Goal: Register for event/course

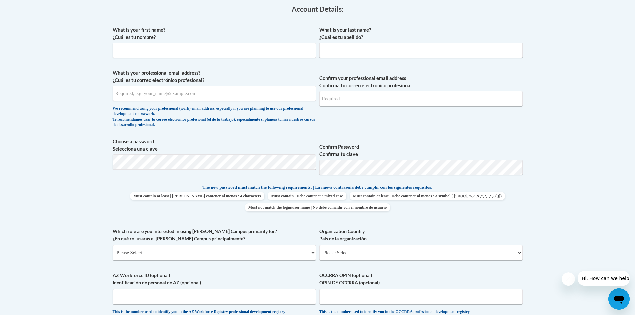
scroll to position [167, 0]
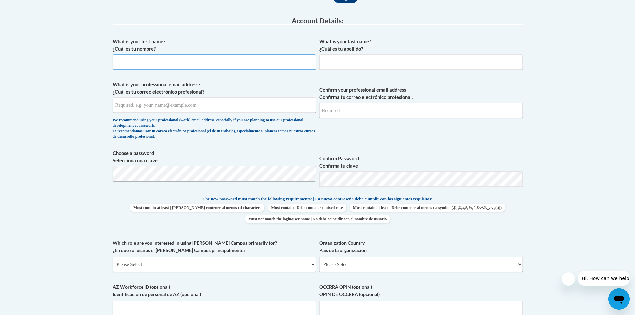
click at [228, 60] on input "What is your first name? ¿Cuál es tu nombre?" at bounding box center [214, 61] width 203 height 15
type input "Allison"
click at [345, 64] on input "What is your last name? ¿Cuál es tu apellido?" at bounding box center [421, 61] width 203 height 15
type input "Zeinert"
click at [239, 108] on input "What is your professional email address? ¿Cuál es tu correo electrónico profesi…" at bounding box center [214, 104] width 203 height 15
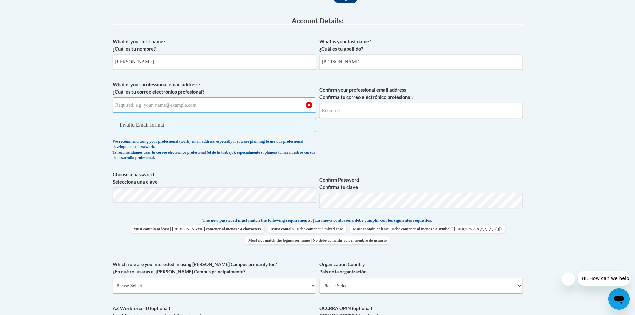
click at [248, 112] on input "What is your professional email address? ¿Cuál es tu correo electrónico profesi…" at bounding box center [214, 104] width 203 height 15
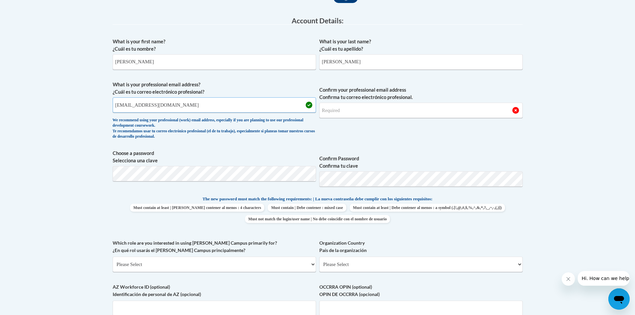
type input "azeinert@clintonville.k12.wi.us"
click at [434, 107] on input "Confirm your professional email address Confirma tu correo electrónico profesio…" at bounding box center [421, 110] width 203 height 15
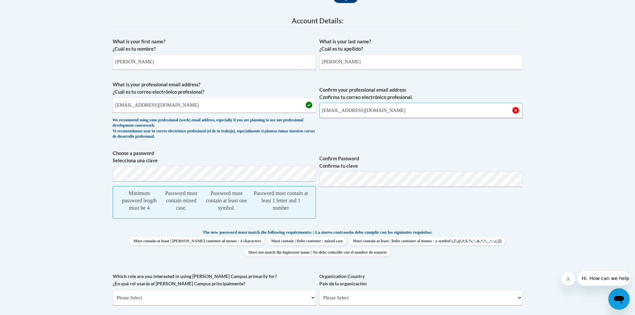
type input "azeinert@clintonville.k12.wi.us"
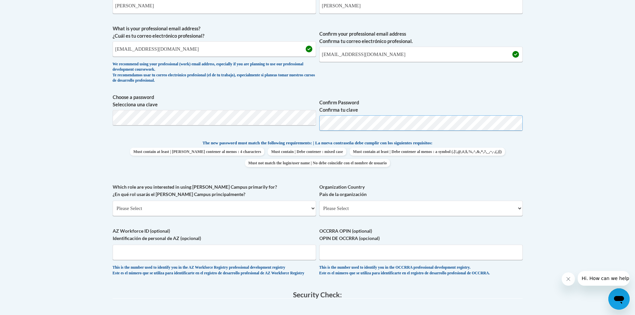
scroll to position [234, 0]
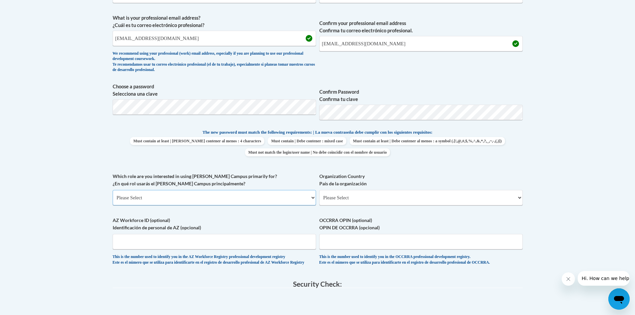
click at [272, 198] on select "Please Select College/University | Colegio/Universidad Community/Nonprofit Part…" at bounding box center [214, 197] width 203 height 15
select select "fbf2d438-af2f-41f8-98f1-81c410e29de3"
click at [113, 190] on select "Please Select College/University | Colegio/Universidad Community/Nonprofit Part…" at bounding box center [214, 197] width 203 height 15
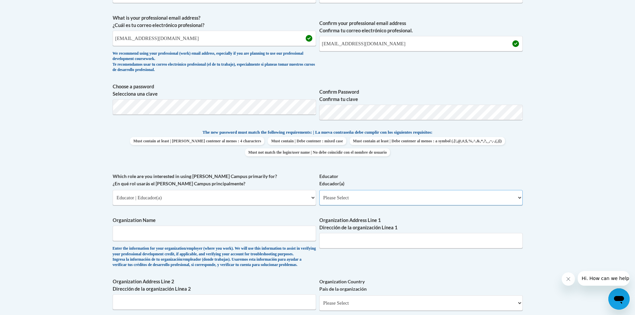
click at [357, 198] on select "Please Select Early Learning/Daycare Teacher/Family Home Care Provider | Maestr…" at bounding box center [421, 197] width 203 height 15
select select "11a86997-7122-4e2e-80c7-11975180ece4"
click at [320, 190] on select "Please Select Early Learning/Daycare Teacher/Family Home Care Provider | Maestr…" at bounding box center [421, 197] width 203 height 15
click at [255, 230] on input "Organization Name" at bounding box center [214, 233] width 203 height 15
type input "clintonville elementary school"
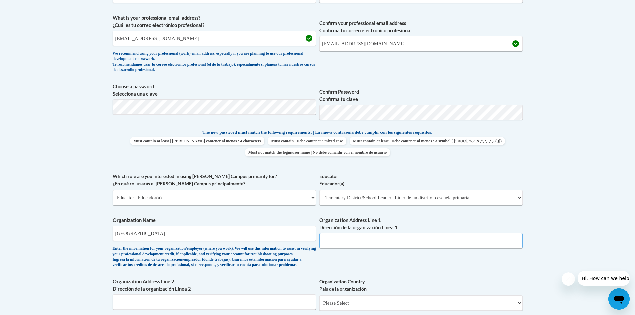
click at [419, 239] on input "Organization Address Line 1 Dirección de la organización Línea 1" at bounding box center [421, 240] width 203 height 15
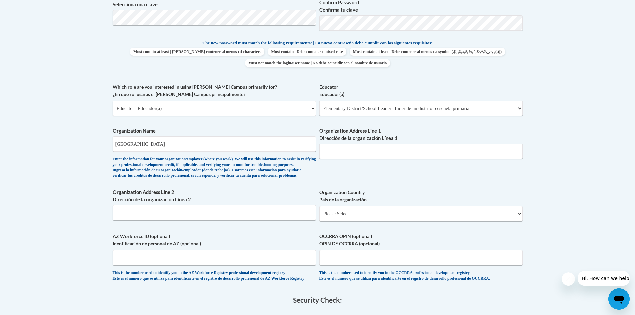
scroll to position [334, 0]
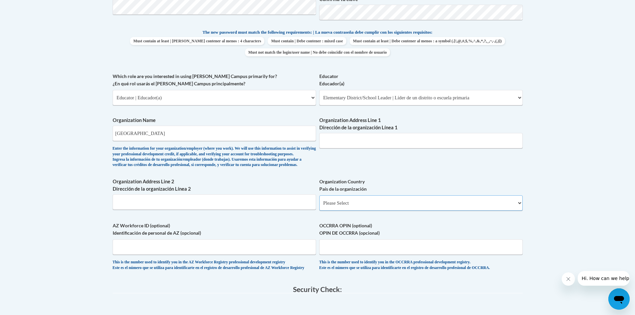
click at [400, 211] on select "Please Select United States | Estados Unidos Outside of the United States | Fue…" at bounding box center [421, 202] width 203 height 15
select select "ad49bcad-a171-4b2e-b99c-48b446064914"
click at [320, 206] on select "Please Select United States | Estados Unidos Outside of the United States | Fue…" at bounding box center [421, 202] width 203 height 15
select select
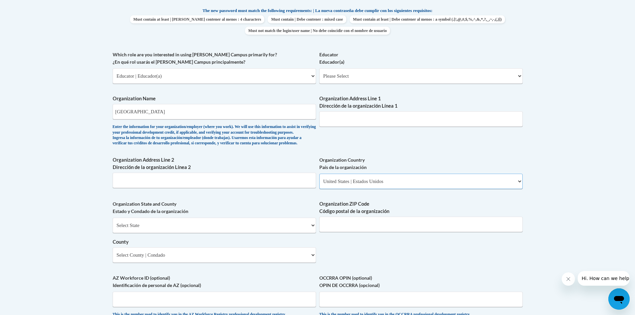
scroll to position [367, 0]
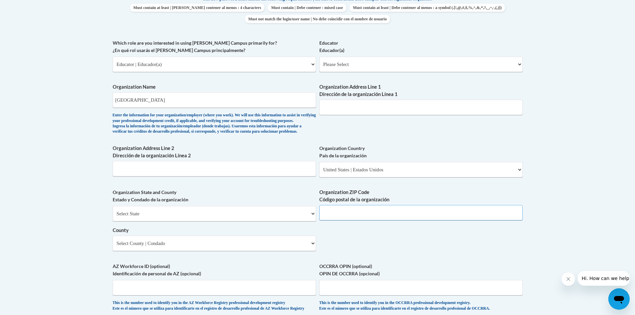
click at [383, 220] on input "Organization ZIP Code Código postal de la organización" at bounding box center [421, 212] width 203 height 15
click at [271, 221] on select "Select State Alabama Alaska Arizona Arkansas California Colorado Connecticut De…" at bounding box center [214, 213] width 203 height 15
select select "Wisconsin"
click at [113, 217] on select "Select State Alabama Alaska Arizona Arkansas California Colorado Connecticut De…" at bounding box center [214, 213] width 203 height 15
click at [397, 220] on input "Organization ZIP Code Código postal de la organización" at bounding box center [421, 212] width 203 height 15
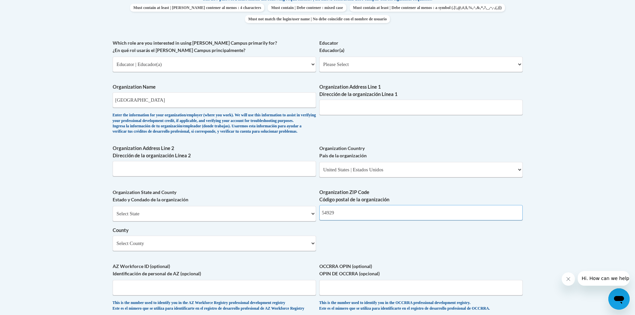
type input "54929"
click at [267, 249] on select "Select County Adams Ashland Barron Bayfield Brown Buffalo Burnett Calumet Chipp…" at bounding box center [214, 243] width 203 height 15
select select "Waupaca"
click at [113, 247] on select "Select County Adams Ashland Barron Bayfield Brown Buffalo Burnett Calumet Chipp…" at bounding box center [214, 243] width 203 height 15
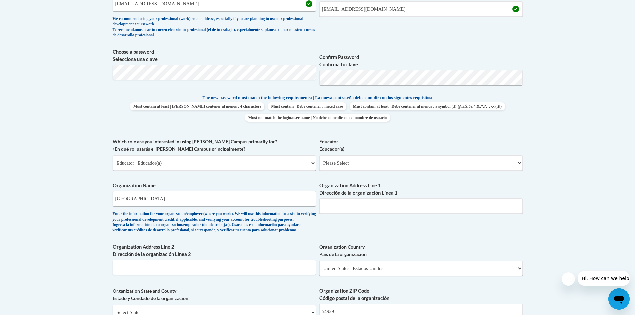
scroll to position [267, 0]
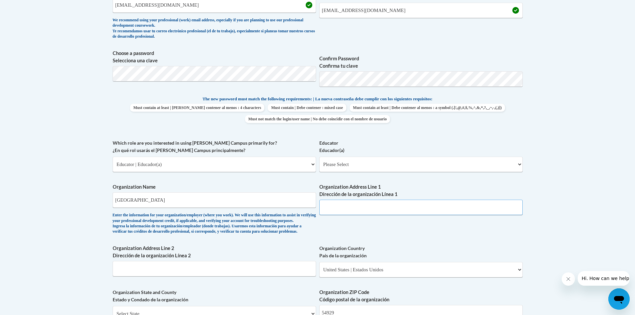
click at [392, 207] on input "Organization Address Line 1 Dirección de la organización Línea 1" at bounding box center [421, 207] width 203 height 15
click at [399, 203] on input "Organization Address Line 1 Dirección de la organización Línea 1" at bounding box center [421, 207] width 203 height 15
type input "24 20th street, clin"
click at [399, 157] on select "Please Select Early Learning/Daycare Teacher/Family Home Care Provider | Maestr…" at bounding box center [421, 164] width 203 height 15
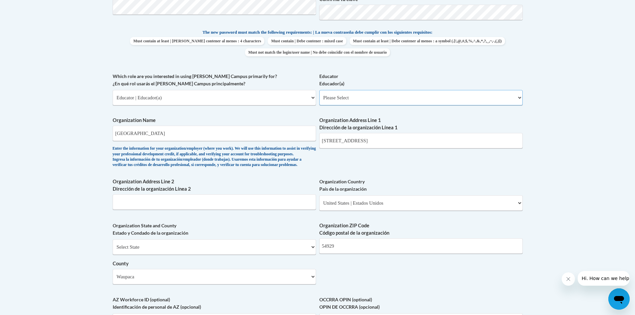
select select "8e40623d-54d0-45cd-9f92-5df65cd3f8cf"
click at [320, 90] on select "Please Select Early Learning/Daycare Teacher/Family Home Care Provider | Maestr…" at bounding box center [421, 97] width 203 height 15
select select "null"
click at [397, 142] on input "24 20th street, clin" at bounding box center [421, 140] width 203 height 15
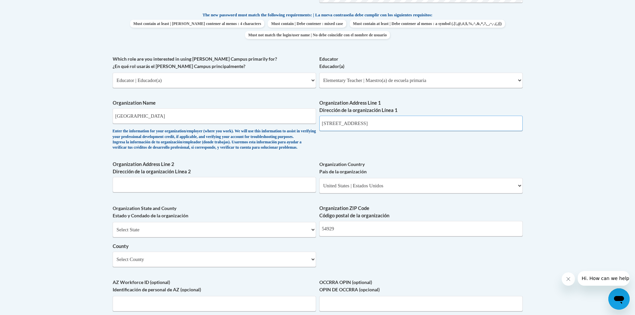
scroll to position [367, 0]
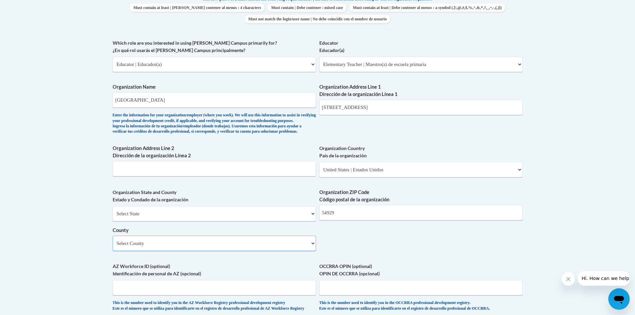
click at [255, 251] on select "Select County Adams Ashland Barron Bayfield Brown Buffalo Burnett Calumet Chipp…" at bounding box center [214, 243] width 203 height 15
select select "Waupaca"
click at [113, 247] on select "Select County Adams Ashland Barron Bayfield Brown Buffalo Burnett Calumet Chipp…" at bounding box center [214, 243] width 203 height 15
click at [382, 110] on input "24 20th street, clin" at bounding box center [421, 107] width 203 height 15
type input "24 20th street, clintonville"
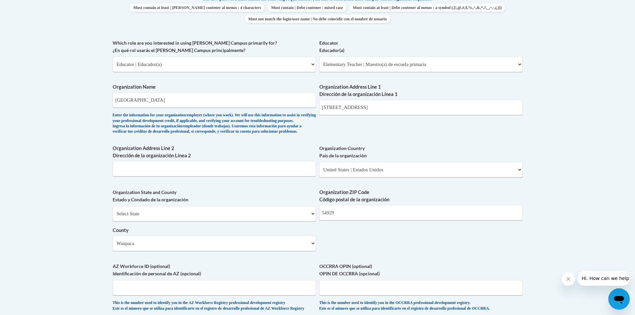
click at [620, 126] on body "This site uses cookies to help improve your learning experience. By continuing …" at bounding box center [317, 130] width 635 height 994
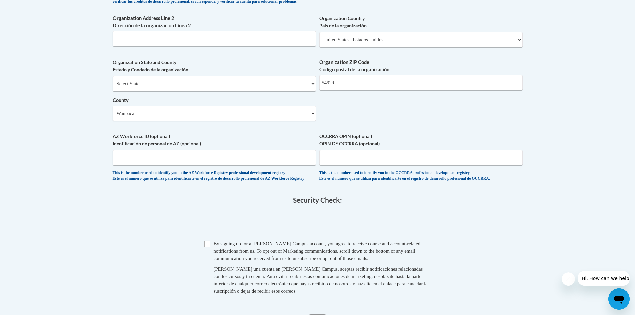
scroll to position [500, 0]
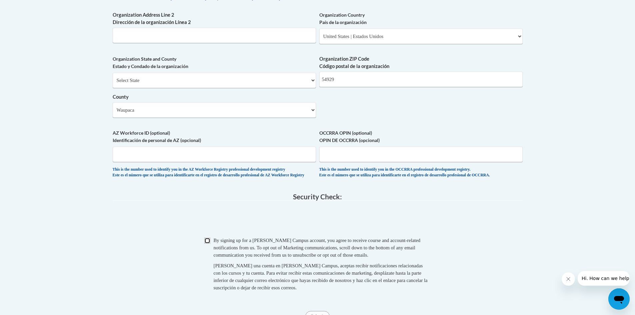
click at [209, 244] on input "Checkbox" at bounding box center [207, 241] width 6 height 6
checkbox input "true"
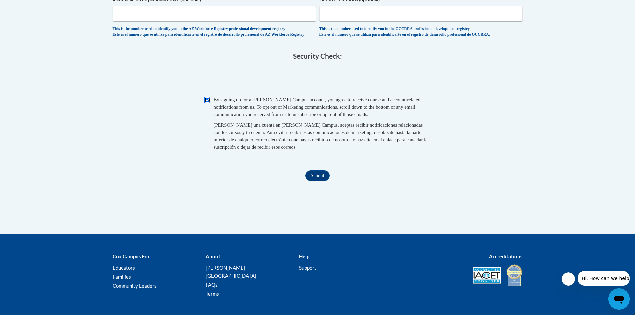
scroll to position [667, 0]
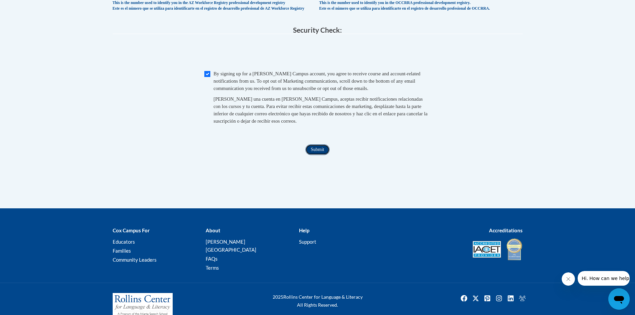
click at [321, 155] on input "Submit" at bounding box center [318, 149] width 24 height 11
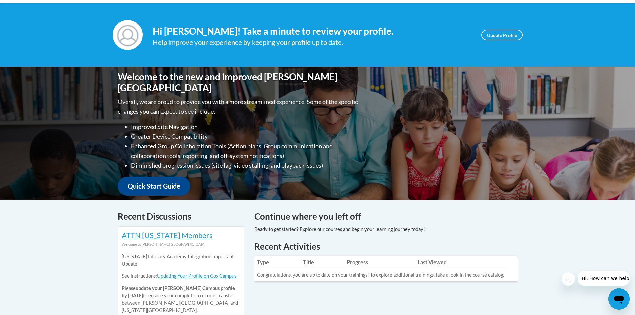
scroll to position [67, 0]
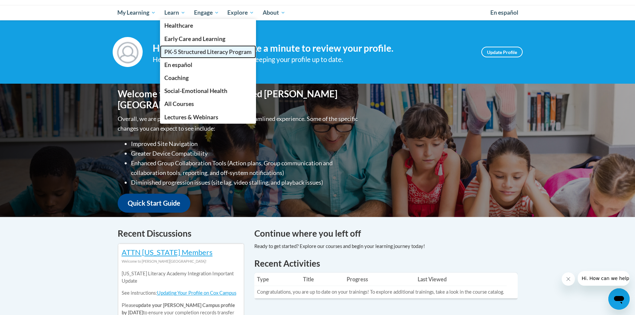
click at [197, 55] on span "PK-5 Structured Literacy Program" at bounding box center [207, 51] width 87 height 7
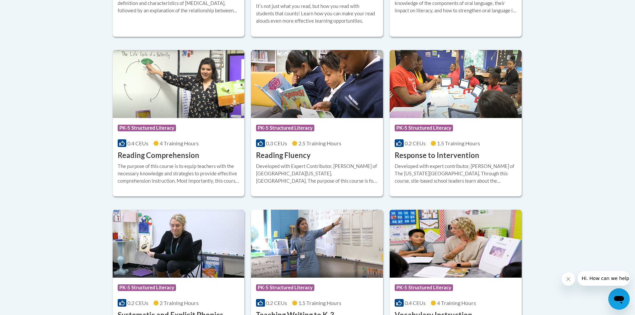
scroll to position [667, 0]
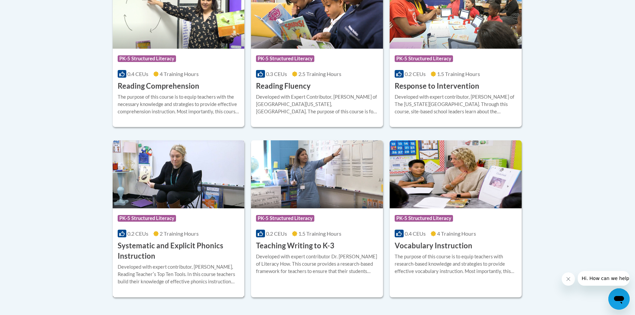
click at [203, 178] on img at bounding box center [179, 174] width 132 height 68
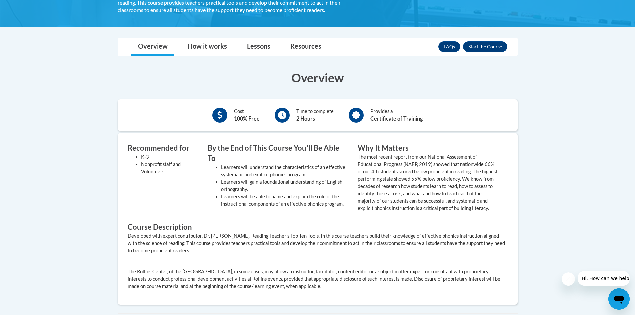
scroll to position [167, 0]
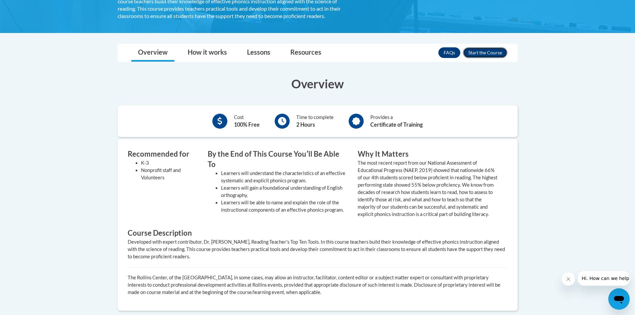
click at [492, 53] on button "Enroll" at bounding box center [485, 52] width 44 height 11
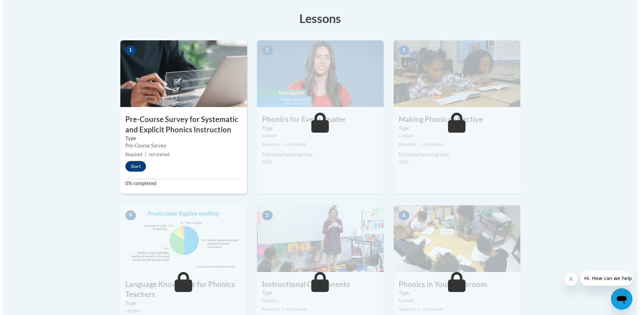
scroll to position [167, 0]
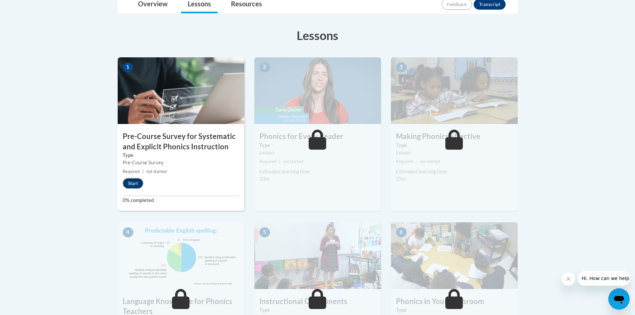
click at [138, 183] on button "Start" at bounding box center [133, 183] width 21 height 11
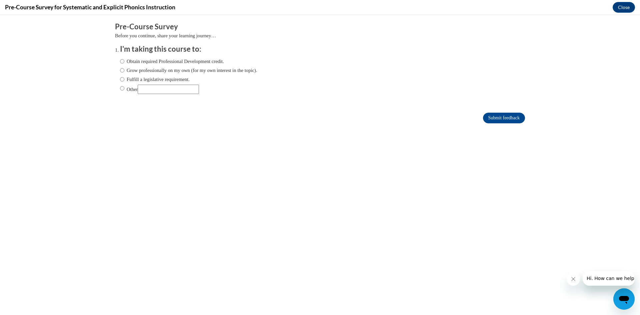
scroll to position [0, 0]
click at [120, 62] on input "Obtain required Professional Development credit." at bounding box center [122, 61] width 4 height 7
radio input "true"
click at [485, 116] on input "Submit feedback" at bounding box center [504, 118] width 42 height 11
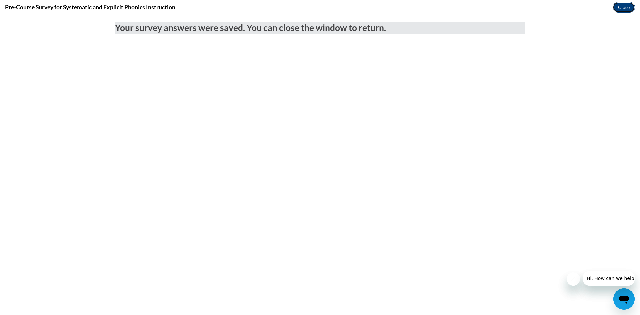
click at [619, 8] on button "Close" at bounding box center [624, 7] width 22 height 11
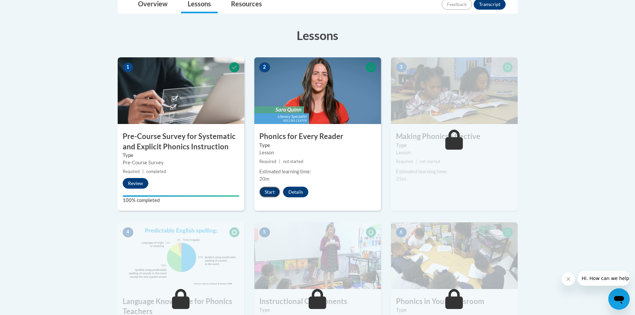
click at [270, 189] on button "Start" at bounding box center [270, 192] width 21 height 11
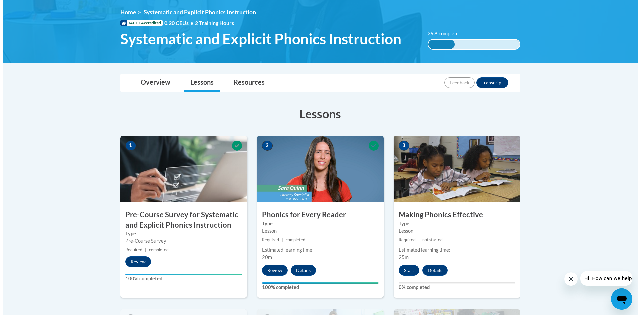
scroll to position [100, 0]
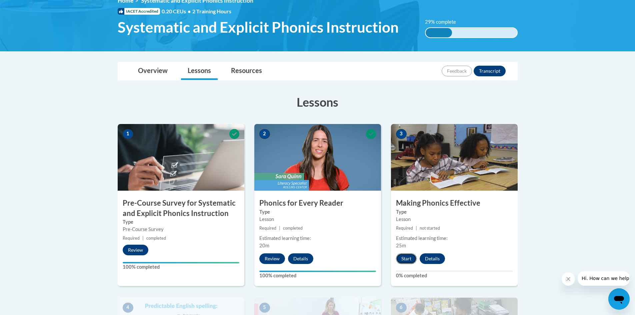
click at [412, 263] on button "Start" at bounding box center [406, 259] width 21 height 11
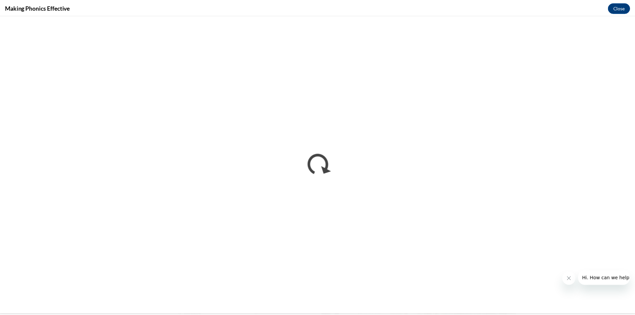
scroll to position [0, 0]
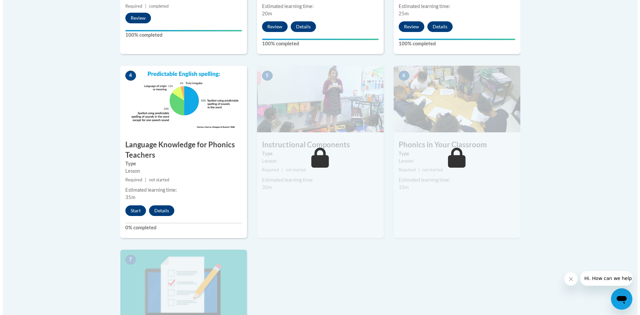
scroll to position [334, 0]
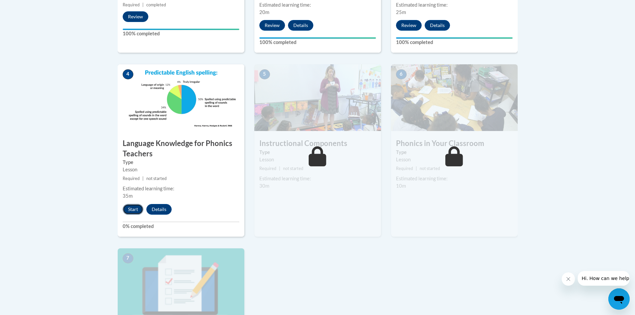
click at [125, 208] on button "Start" at bounding box center [133, 209] width 21 height 11
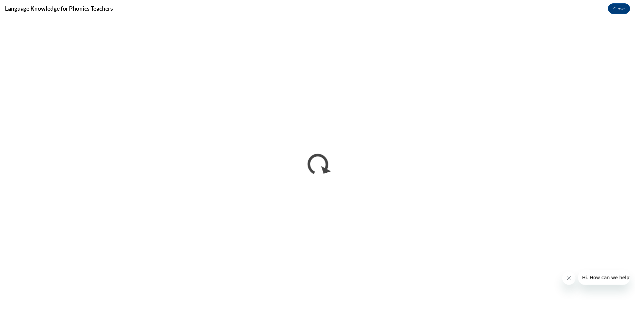
scroll to position [0, 0]
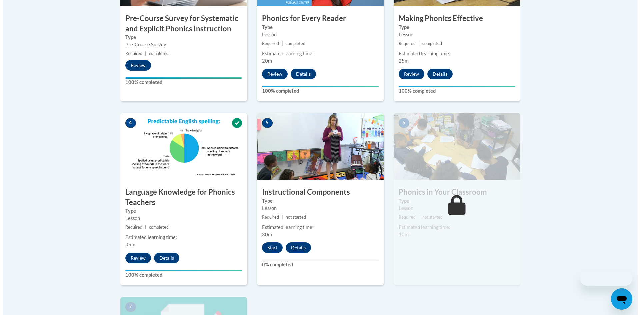
scroll to position [367, 0]
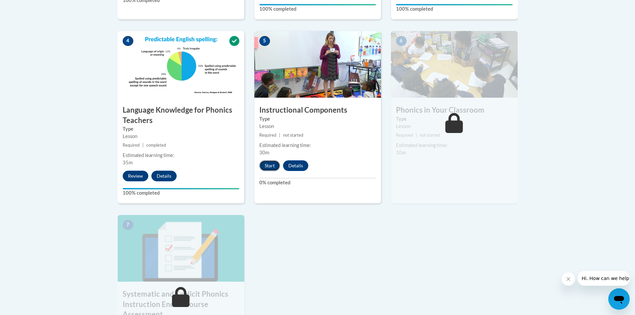
click at [264, 166] on button "Start" at bounding box center [270, 165] width 21 height 11
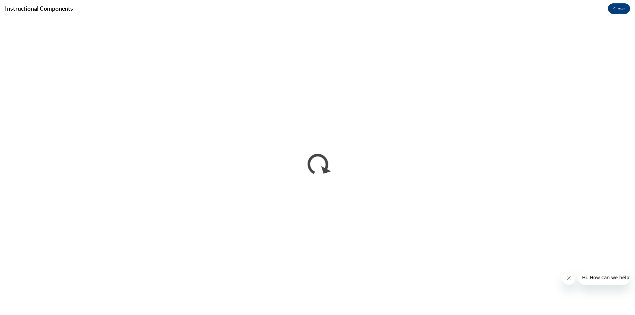
scroll to position [0, 0]
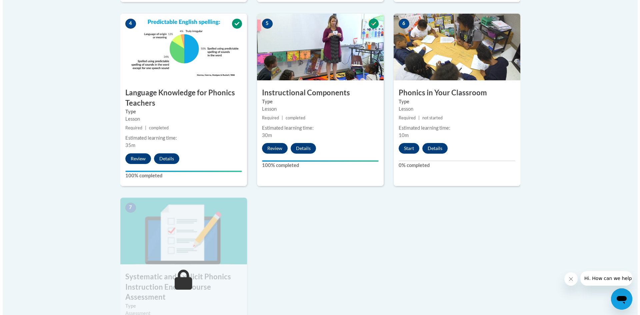
scroll to position [386, 0]
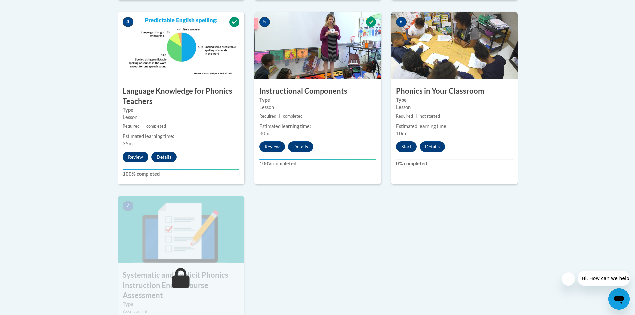
click at [410, 147] on button "Start" at bounding box center [406, 146] width 21 height 11
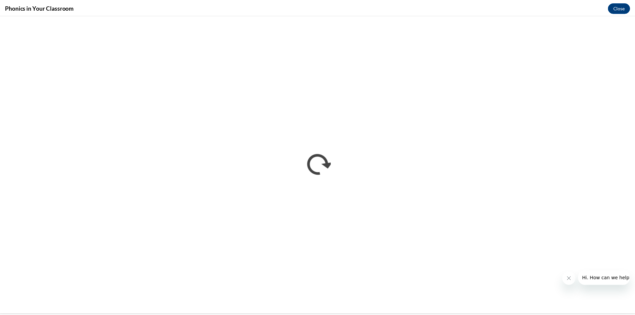
scroll to position [0, 0]
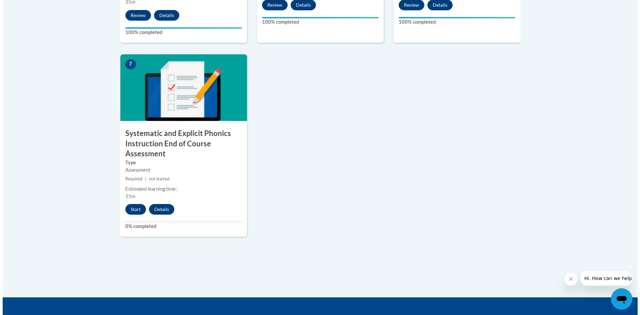
scroll to position [467, 0]
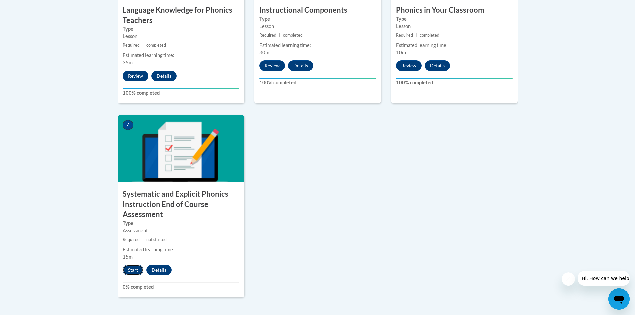
click at [140, 270] on button "Start" at bounding box center [133, 270] width 21 height 11
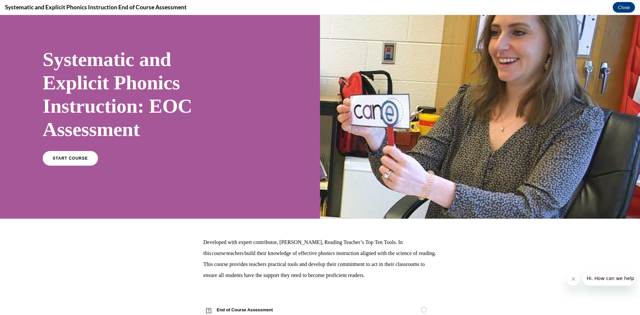
scroll to position [44, 0]
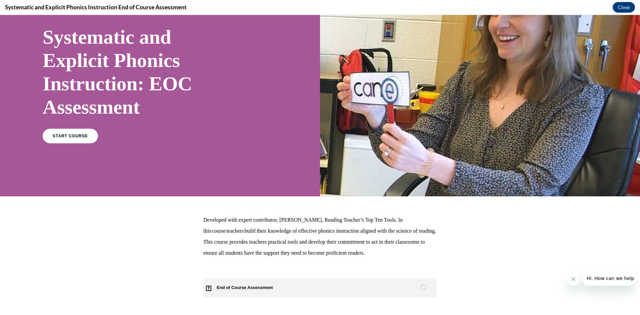
click at [342, 286] on link "End of Course Assessment" at bounding box center [320, 288] width 234 height 19
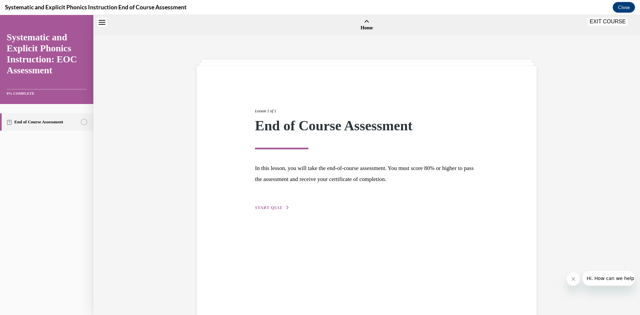
scroll to position [21, 0]
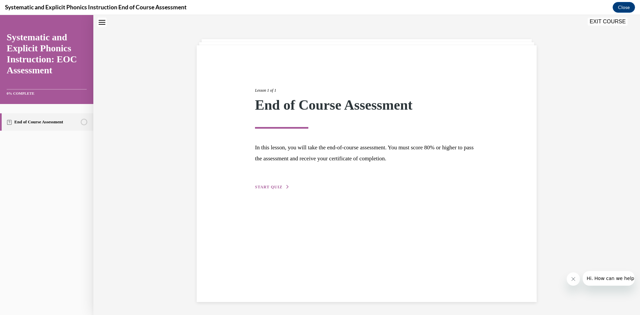
click at [273, 193] on div "Lesson 1 of 1 End of Course Assessment In this lesson, you will take the end-of…" at bounding box center [367, 173] width 340 height 257
click at [273, 189] on button "START QUIZ" at bounding box center [272, 187] width 35 height 6
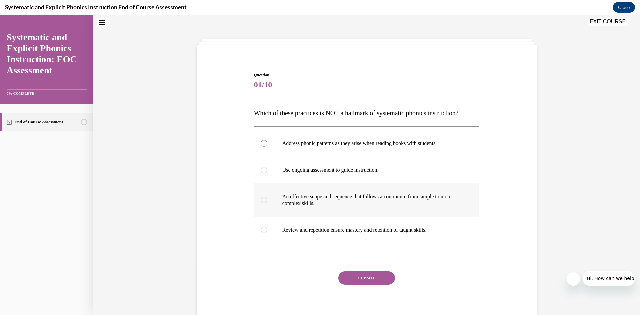
scroll to position [45, 0]
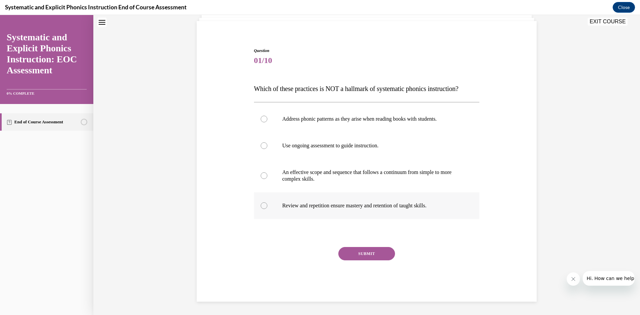
click at [384, 216] on div at bounding box center [367, 205] width 226 height 27
click at [371, 250] on button "SUBMIT" at bounding box center [367, 253] width 57 height 13
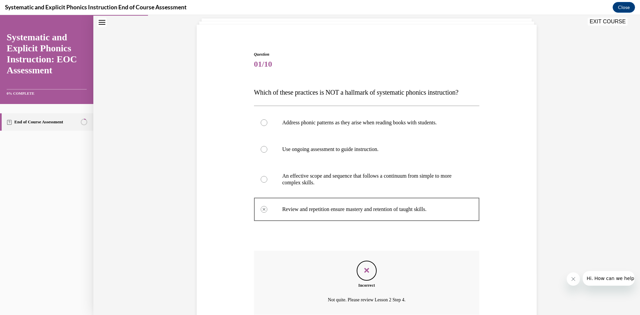
scroll to position [32, 0]
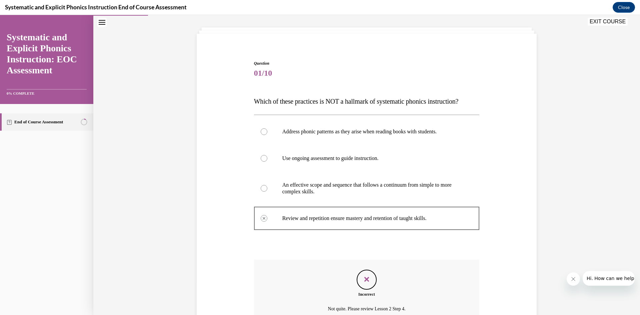
click at [373, 144] on div at bounding box center [367, 131] width 226 height 27
click at [379, 137] on div at bounding box center [367, 131] width 226 height 27
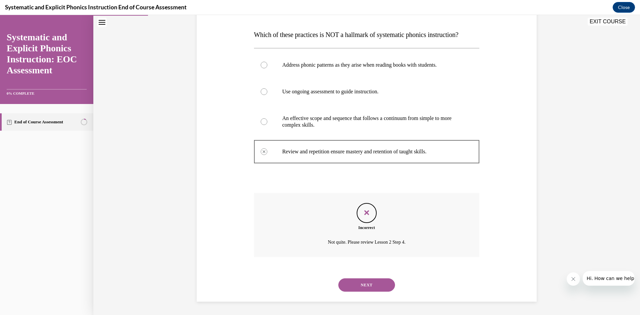
click at [363, 283] on button "NEXT" at bounding box center [367, 285] width 57 height 13
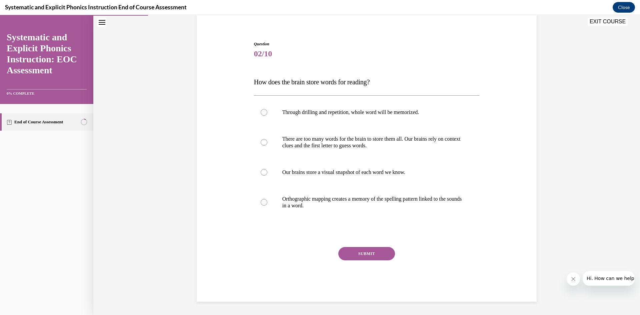
scroll to position [52, 0]
click at [420, 150] on div at bounding box center [367, 142] width 226 height 33
click at [432, 204] on p "Orthographic mapping creates a memory of the spelling pattern linked to the sou…" at bounding box center [373, 202] width 181 height 13
click at [372, 247] on button "SUBMIT" at bounding box center [367, 253] width 57 height 13
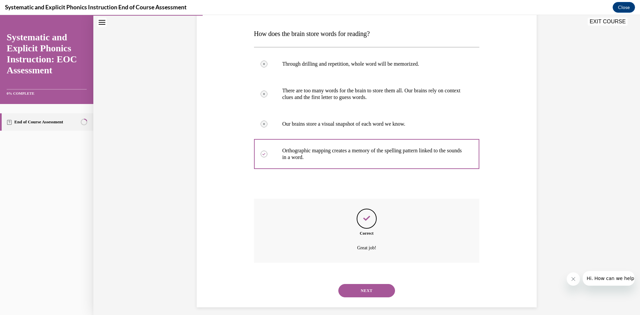
scroll to position [106, 0]
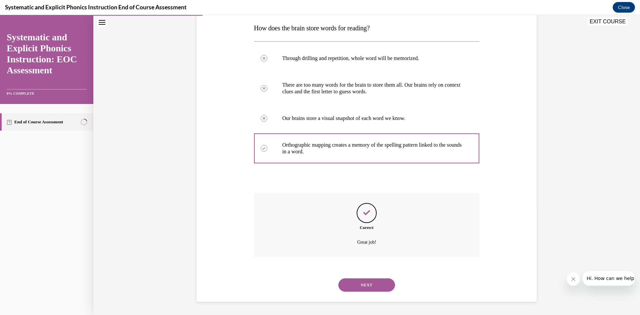
click at [359, 284] on button "NEXT" at bounding box center [367, 285] width 57 height 13
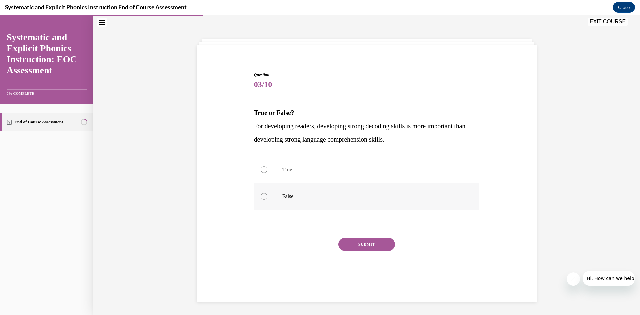
click at [368, 204] on div at bounding box center [367, 196] width 226 height 27
click at [372, 245] on button "SUBMIT" at bounding box center [367, 244] width 57 height 13
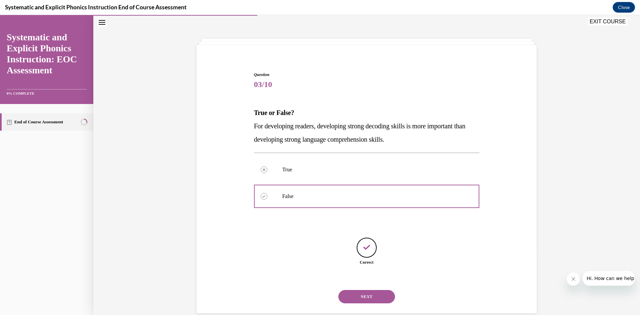
scroll to position [33, 0]
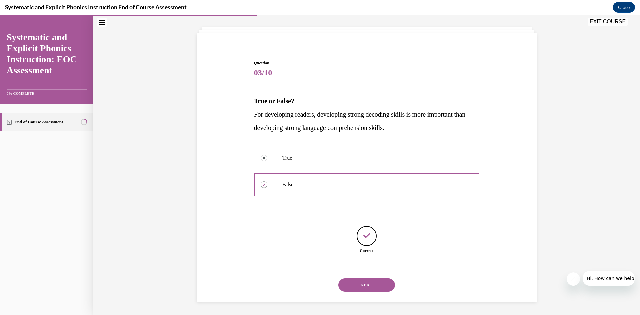
click at [377, 281] on button "NEXT" at bounding box center [367, 285] width 57 height 13
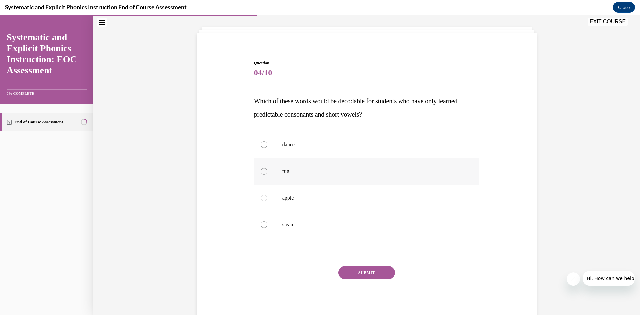
click at [314, 178] on div at bounding box center [367, 171] width 226 height 27
click at [366, 274] on button "SUBMIT" at bounding box center [367, 272] width 57 height 13
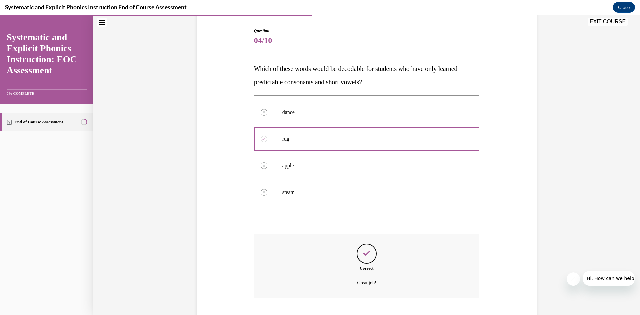
scroll to position [106, 0]
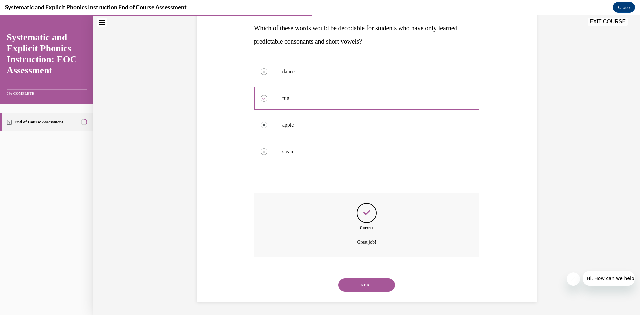
click at [375, 291] on button "NEXT" at bounding box center [367, 285] width 57 height 13
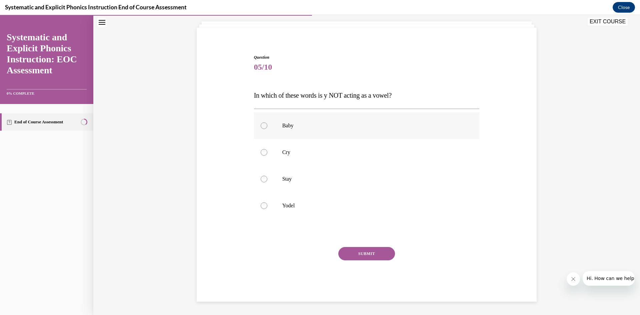
click at [342, 121] on div at bounding box center [367, 125] width 226 height 27
click at [383, 249] on button "SUBMIT" at bounding box center [367, 253] width 57 height 13
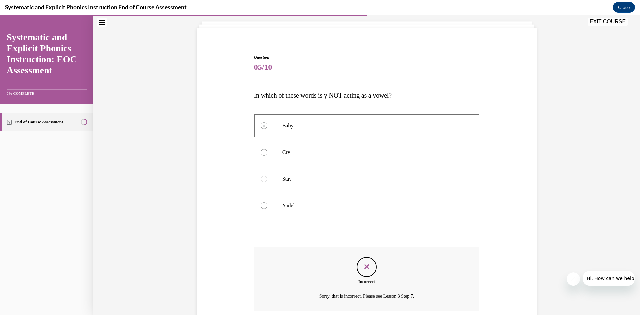
scroll to position [92, 0]
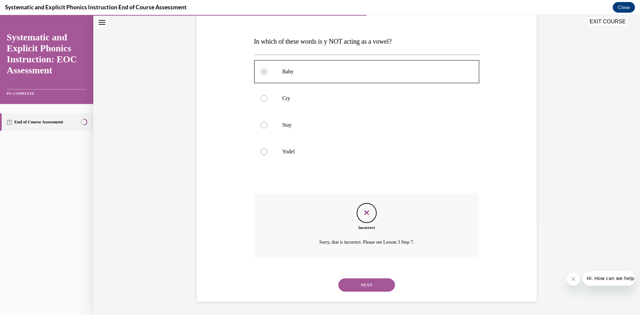
click at [377, 285] on button "NEXT" at bounding box center [367, 285] width 57 height 13
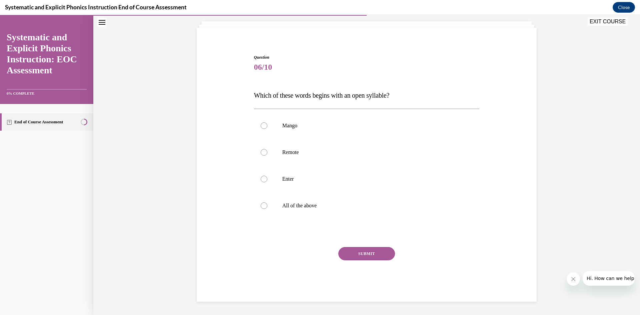
scroll to position [38, 0]
click at [322, 148] on div at bounding box center [367, 152] width 226 height 27
click at [375, 256] on button "SUBMIT" at bounding box center [367, 253] width 57 height 13
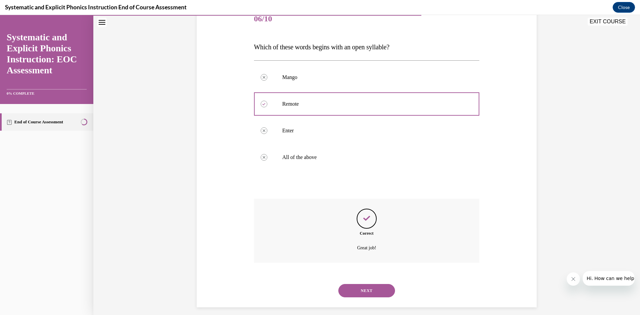
scroll to position [92, 0]
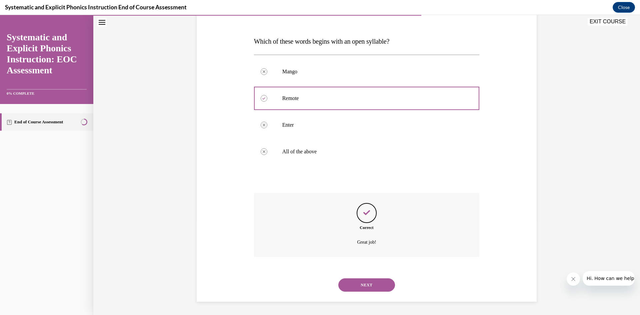
click at [378, 292] on div "NEXT" at bounding box center [367, 285] width 226 height 27
click at [379, 288] on button "NEXT" at bounding box center [367, 285] width 57 height 13
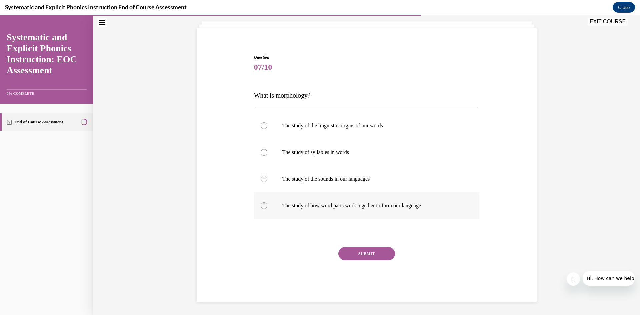
click at [339, 212] on div at bounding box center [367, 205] width 226 height 27
click at [369, 255] on button "SUBMIT" at bounding box center [367, 253] width 57 height 13
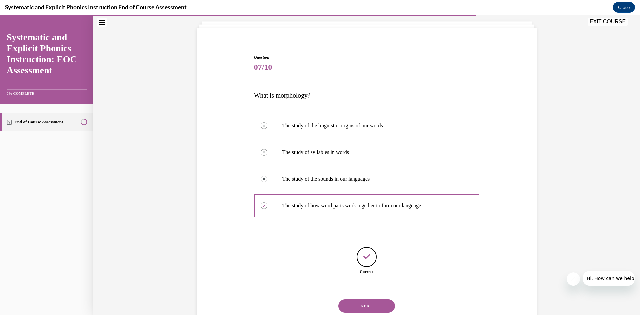
scroll to position [59, 0]
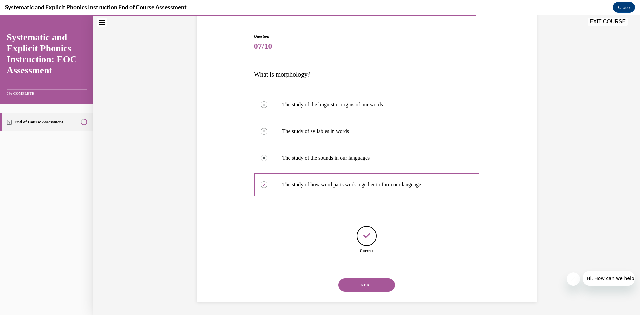
click at [367, 291] on button "NEXT" at bounding box center [367, 285] width 57 height 13
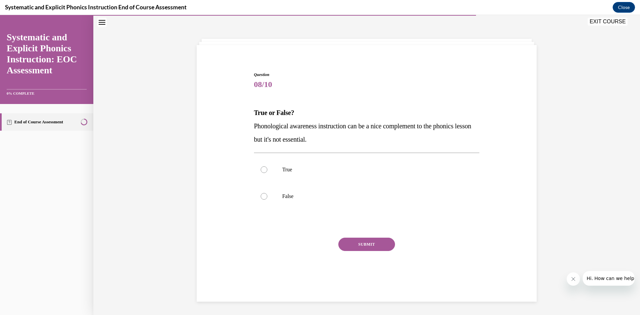
scroll to position [21, 0]
click at [320, 186] on div at bounding box center [367, 196] width 226 height 27
click at [372, 247] on button "SUBMIT" at bounding box center [367, 244] width 57 height 13
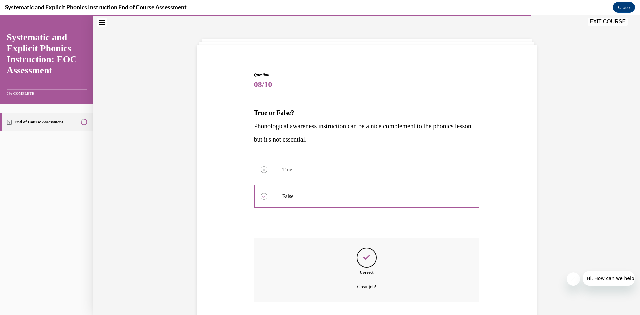
scroll to position [66, 0]
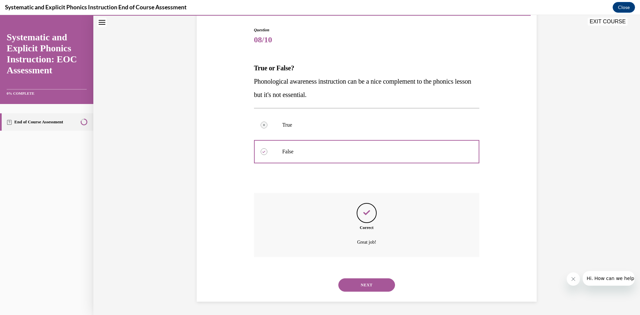
click at [374, 285] on button "NEXT" at bounding box center [367, 285] width 57 height 13
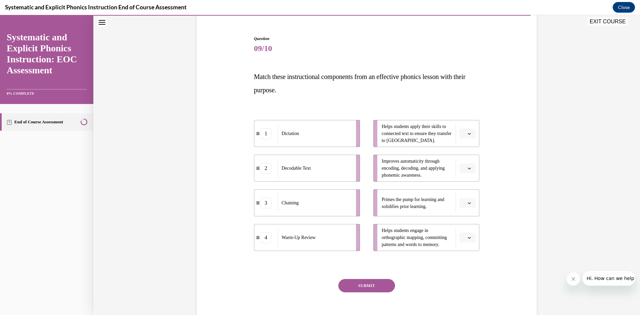
scroll to position [68, 0]
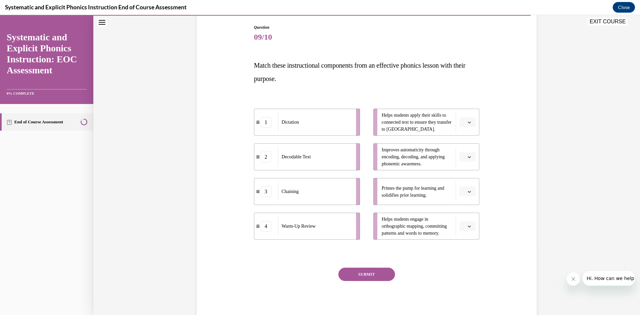
click at [468, 190] on icon "button" at bounding box center [469, 191] width 3 height 3
click at [467, 260] on div "4" at bounding box center [464, 259] width 17 height 13
click at [464, 156] on button "button" at bounding box center [468, 157] width 16 height 10
click at [468, 198] on div "2" at bounding box center [464, 198] width 17 height 13
click at [464, 121] on span "Please select an option" at bounding box center [465, 122] width 2 height 7
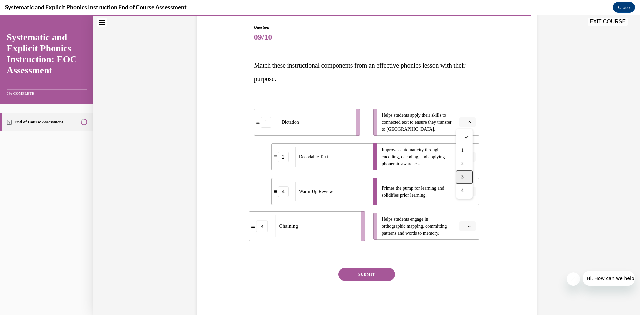
click at [467, 171] on div "3" at bounding box center [464, 176] width 17 height 13
click at [466, 222] on button "button" at bounding box center [468, 226] width 16 height 10
click at [466, 255] on div "1" at bounding box center [464, 254] width 17 height 13
drag, startPoint x: 364, startPoint y: 272, endPoint x: 370, endPoint y: 269, distance: 7.2
click at [365, 272] on button "SUBMIT" at bounding box center [367, 274] width 57 height 13
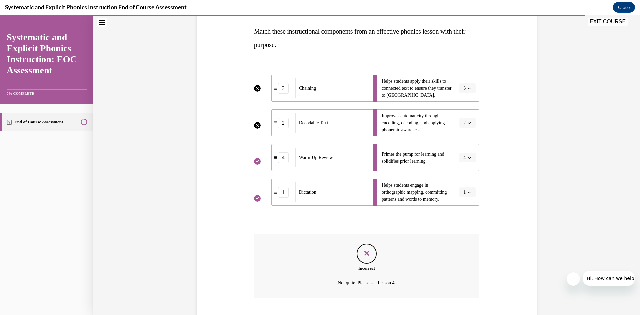
scroll to position [143, 0]
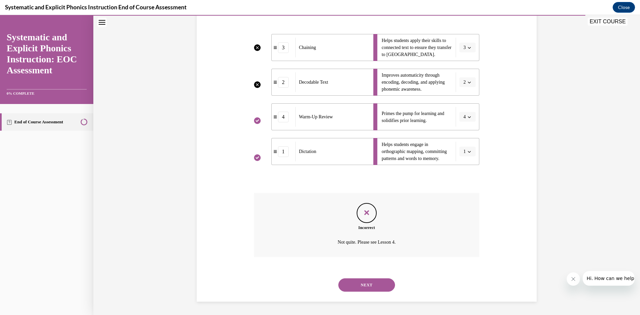
click at [380, 286] on button "NEXT" at bounding box center [367, 285] width 57 height 13
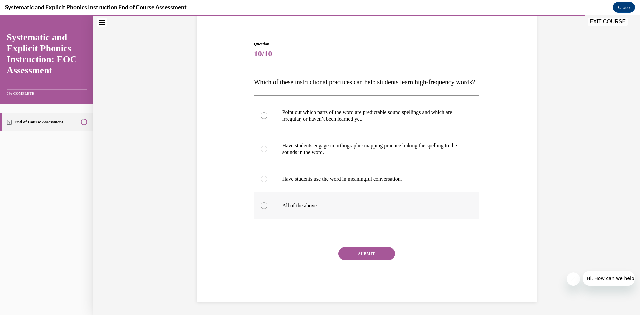
click at [405, 201] on div at bounding box center [367, 205] width 226 height 27
click at [369, 251] on button "SUBMIT" at bounding box center [367, 253] width 57 height 13
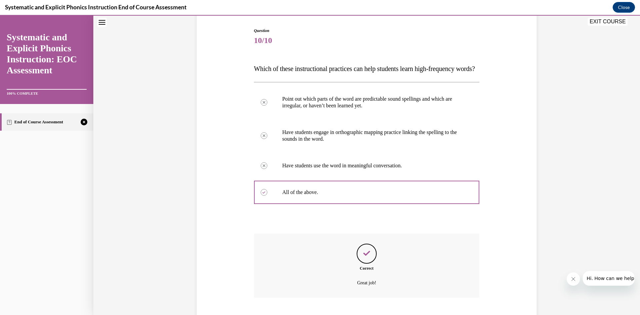
scroll to position [119, 0]
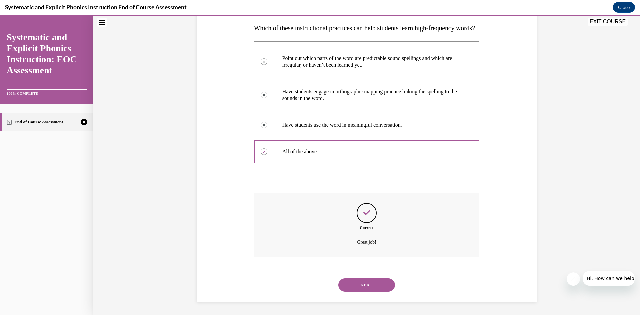
click at [371, 284] on button "NEXT" at bounding box center [367, 285] width 57 height 13
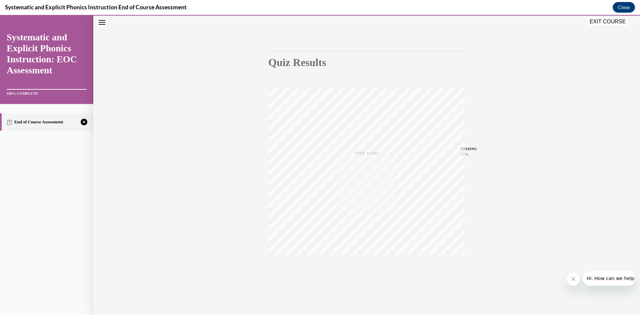
scroll to position [42, 0]
click at [368, 276] on icon "button" at bounding box center [367, 274] width 24 height 7
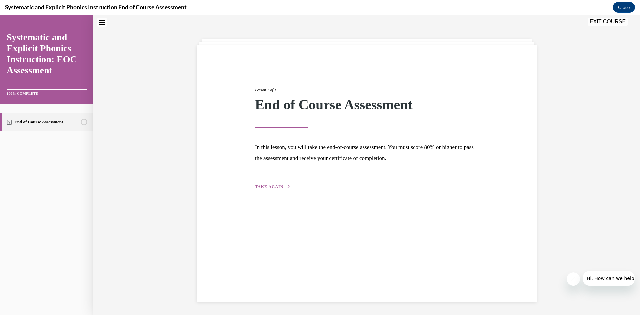
click at [265, 185] on span "TAKE AGAIN" at bounding box center [269, 186] width 28 height 5
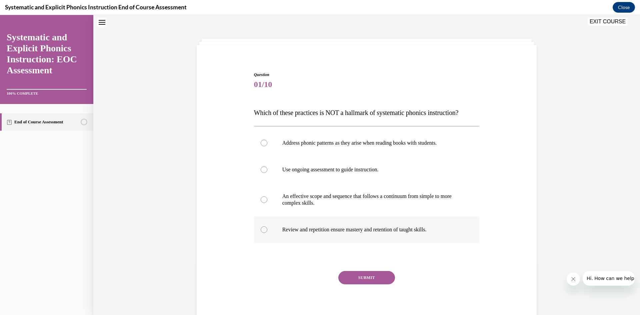
drag, startPoint x: 407, startPoint y: 230, endPoint x: 407, endPoint y: 239, distance: 9.0
click at [408, 229] on p "Review and repetition ensure mastery and retention of taught skills." at bounding box center [373, 230] width 181 height 7
click at [363, 281] on button "SUBMIT" at bounding box center [367, 277] width 57 height 13
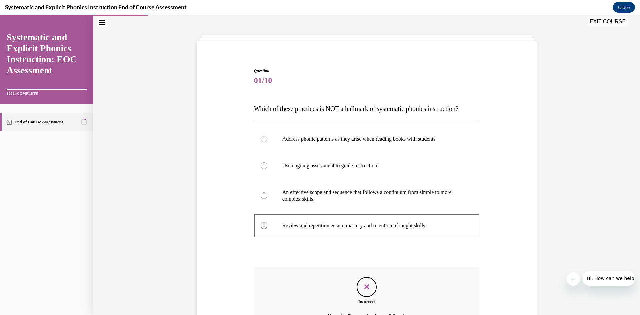
scroll to position [99, 0]
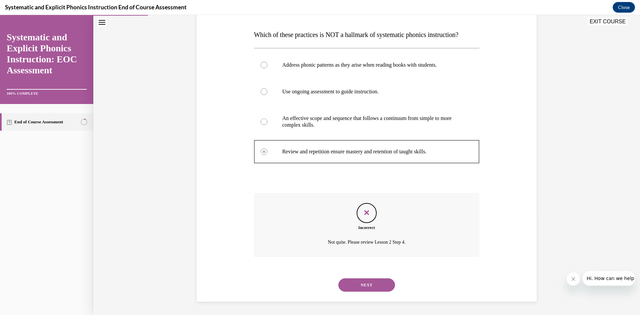
click at [370, 292] on button "NEXT" at bounding box center [367, 285] width 57 height 13
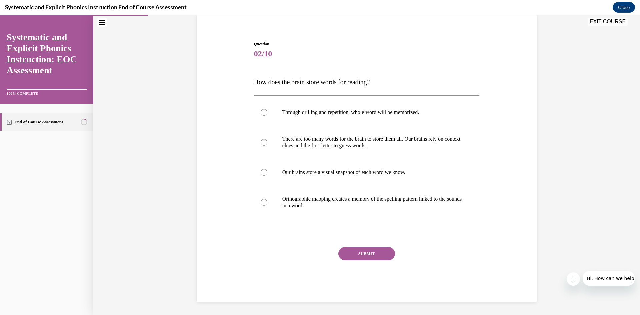
drag, startPoint x: 365, startPoint y: 210, endPoint x: 360, endPoint y: 234, distance: 24.1
click at [364, 212] on div at bounding box center [367, 202] width 226 height 33
click at [362, 257] on button "SUBMIT" at bounding box center [367, 253] width 57 height 13
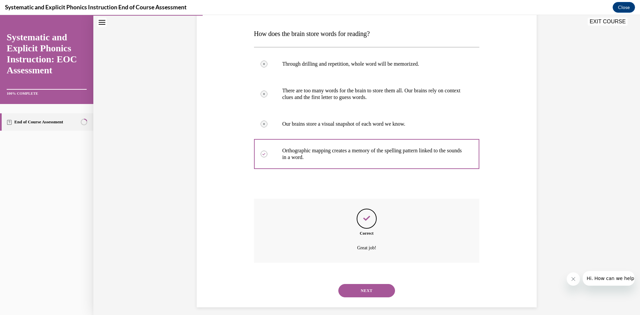
scroll to position [106, 0]
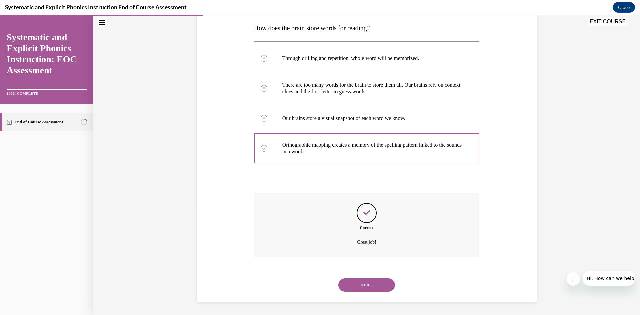
click at [372, 284] on button "NEXT" at bounding box center [367, 285] width 57 height 13
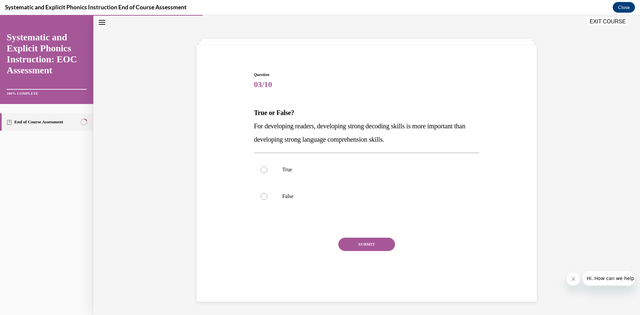
scroll to position [21, 0]
click at [327, 198] on p "False" at bounding box center [373, 196] width 181 height 7
click at [369, 245] on button "SUBMIT" at bounding box center [367, 244] width 57 height 13
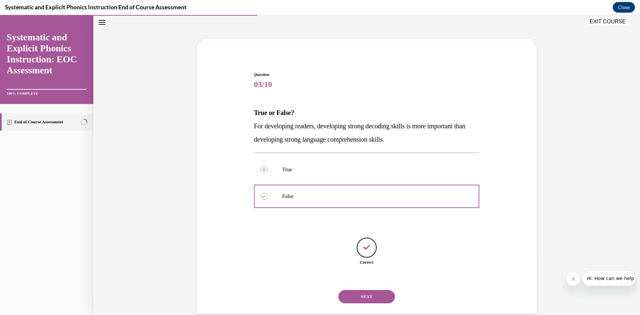
scroll to position [33, 0]
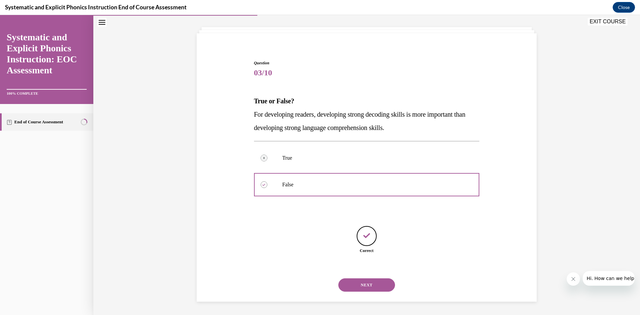
drag, startPoint x: 387, startPoint y: 293, endPoint x: 383, endPoint y: 287, distance: 7.1
click at [383, 287] on div "NEXT" at bounding box center [367, 285] width 226 height 27
click at [376, 286] on button "NEXT" at bounding box center [367, 285] width 57 height 13
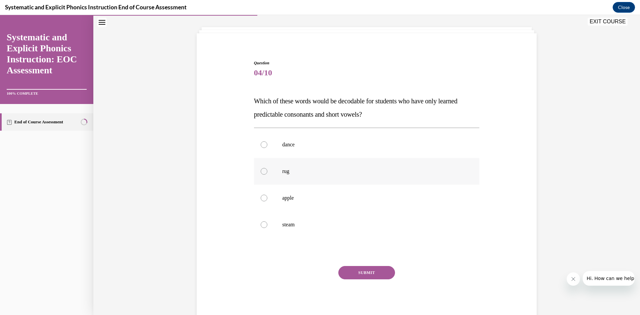
click at [334, 175] on div at bounding box center [367, 171] width 226 height 27
click at [373, 273] on button "SUBMIT" at bounding box center [367, 272] width 57 height 13
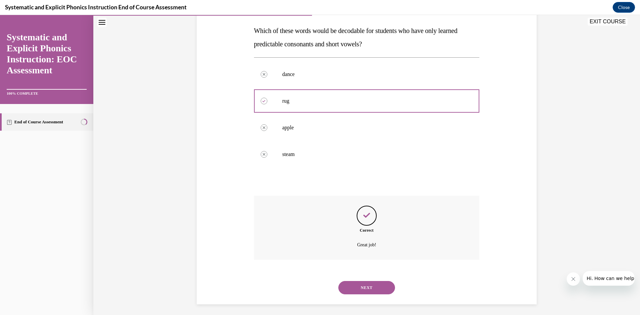
scroll to position [106, 0]
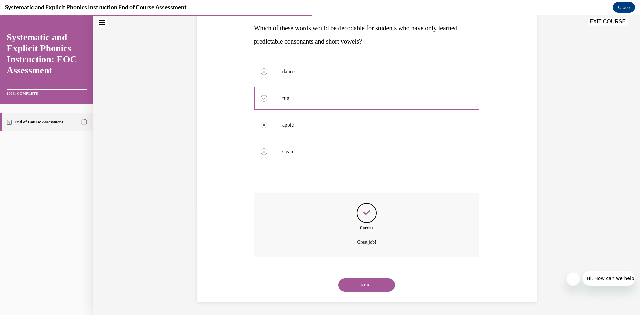
drag, startPoint x: 365, startPoint y: 286, endPoint x: 370, endPoint y: 282, distance: 6.5
click at [366, 284] on button "NEXT" at bounding box center [367, 285] width 57 height 13
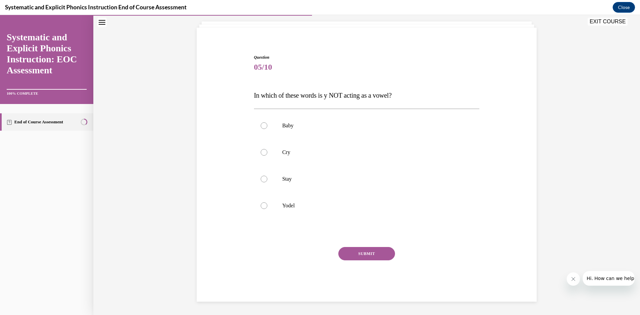
scroll to position [38, 0]
click at [343, 205] on p "Yodel" at bounding box center [373, 205] width 181 height 7
drag, startPoint x: 353, startPoint y: 253, endPoint x: 350, endPoint y: 245, distance: 8.5
click at [353, 252] on button "SUBMIT" at bounding box center [367, 253] width 57 height 13
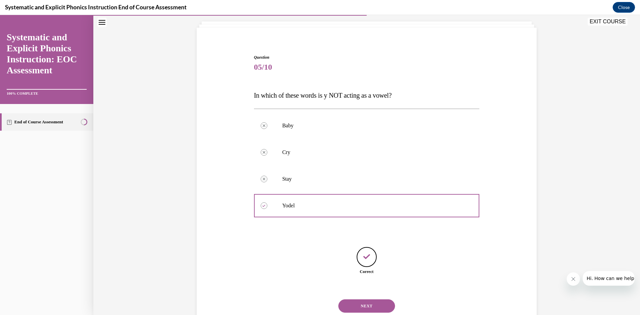
scroll to position [59, 0]
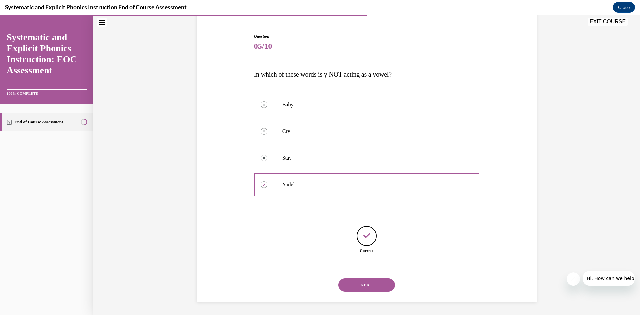
drag, startPoint x: 358, startPoint y: 283, endPoint x: 357, endPoint y: 280, distance: 3.5
click at [358, 282] on button "NEXT" at bounding box center [367, 285] width 57 height 13
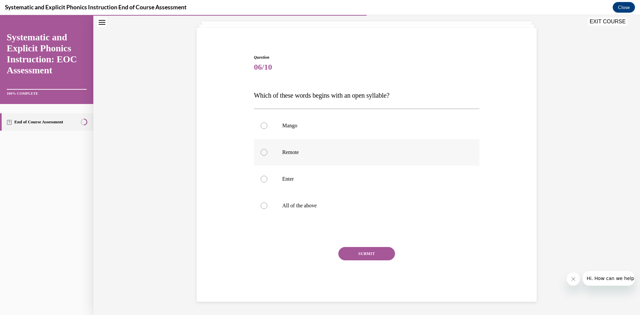
click at [309, 150] on p "Remote" at bounding box center [373, 152] width 181 height 7
drag, startPoint x: 343, startPoint y: 255, endPoint x: 344, endPoint y: 248, distance: 6.4
click at [344, 252] on button "SUBMIT" at bounding box center [367, 253] width 57 height 13
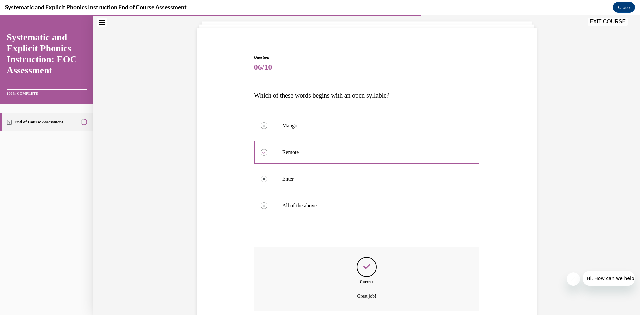
scroll to position [92, 0]
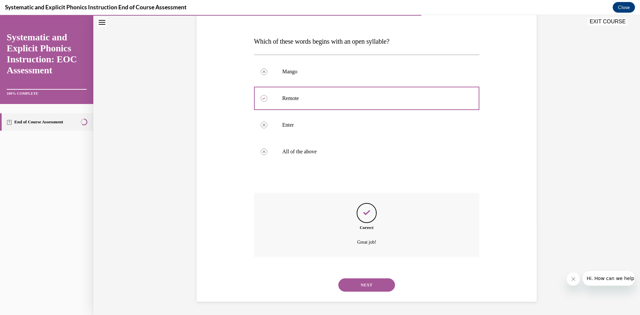
click at [367, 285] on button "NEXT" at bounding box center [367, 285] width 57 height 13
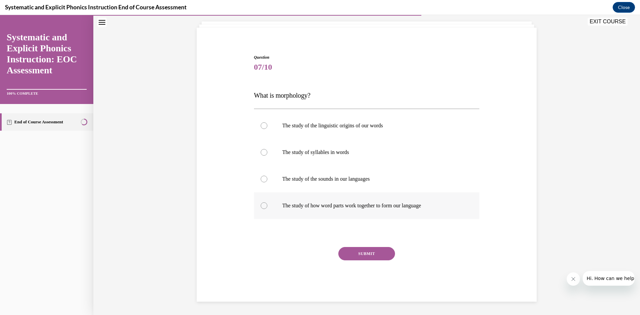
click at [354, 208] on p "The study of how word parts work together to form our language" at bounding box center [373, 205] width 181 height 7
click at [355, 250] on button "SUBMIT" at bounding box center [367, 253] width 57 height 13
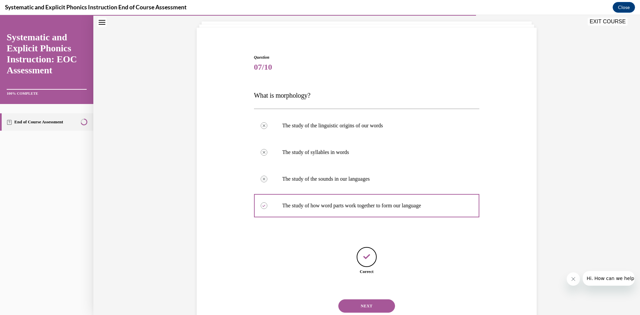
scroll to position [59, 0]
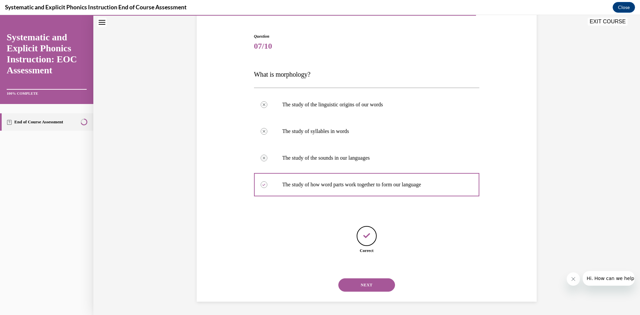
click at [383, 282] on button "NEXT" at bounding box center [367, 285] width 57 height 13
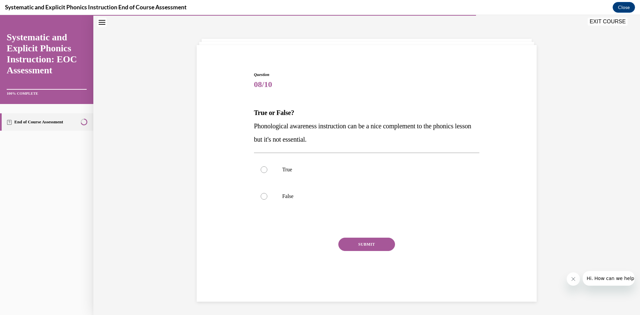
scroll to position [21, 0]
click at [291, 200] on div at bounding box center [367, 196] width 226 height 27
click at [345, 242] on button "SUBMIT" at bounding box center [367, 244] width 57 height 13
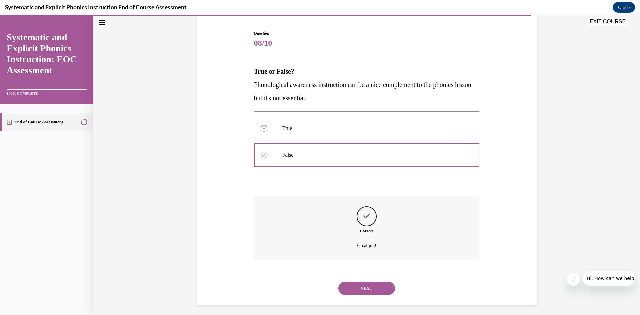
scroll to position [66, 0]
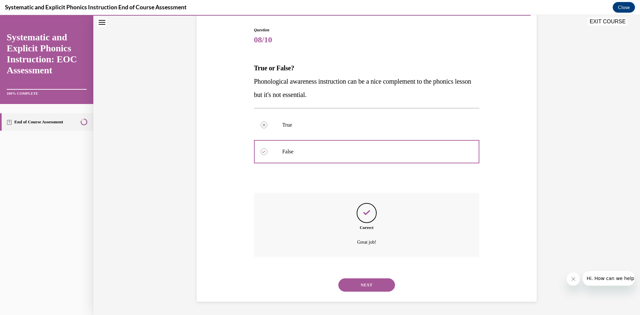
click at [377, 285] on button "NEXT" at bounding box center [367, 285] width 57 height 13
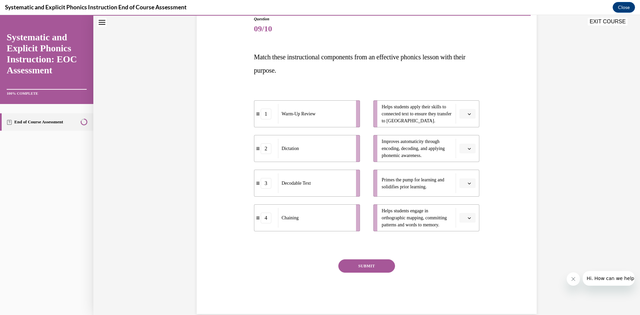
scroll to position [89, 0]
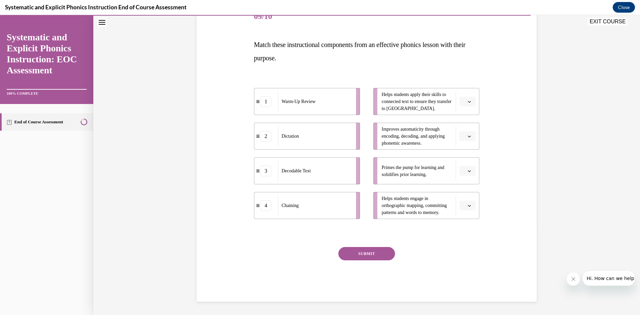
click at [464, 172] on span "Please select an option" at bounding box center [465, 171] width 2 height 7
click at [464, 199] on span "1" at bounding box center [463, 198] width 2 height 5
click at [468, 208] on span "button" at bounding box center [469, 205] width 5 height 5
drag, startPoint x: 463, startPoint y: 270, endPoint x: 464, endPoint y: 264, distance: 5.8
click at [464, 264] on div "1 2 3 4" at bounding box center [464, 247] width 17 height 70
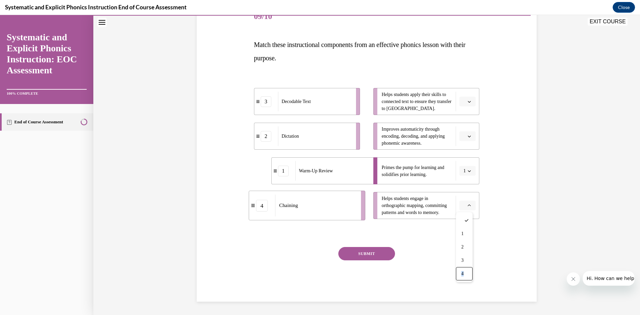
click at [466, 275] on div "4" at bounding box center [464, 273] width 17 height 13
click at [468, 103] on icon "button" at bounding box center [469, 101] width 3 height 3
click at [470, 156] on div "3" at bounding box center [464, 156] width 17 height 13
click at [467, 133] on li "Improves automaticity through encoding, decoding, and applying phonemic awarene…" at bounding box center [427, 136] width 106 height 27
click at [470, 137] on button "button" at bounding box center [468, 136] width 16 height 10
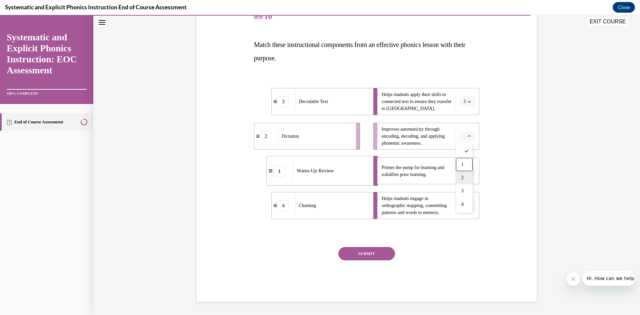
click at [467, 172] on div "2" at bounding box center [464, 177] width 17 height 13
click at [363, 252] on button "SUBMIT" at bounding box center [367, 253] width 57 height 13
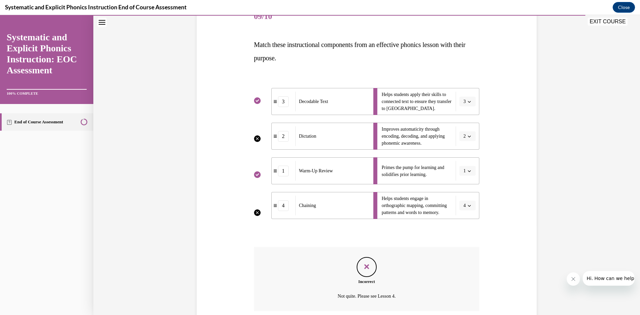
scroll to position [143, 0]
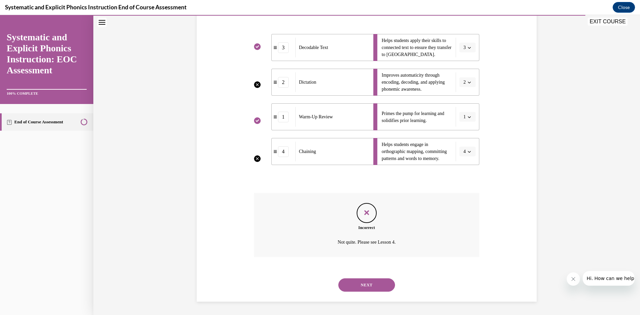
click at [365, 287] on button "NEXT" at bounding box center [367, 285] width 57 height 13
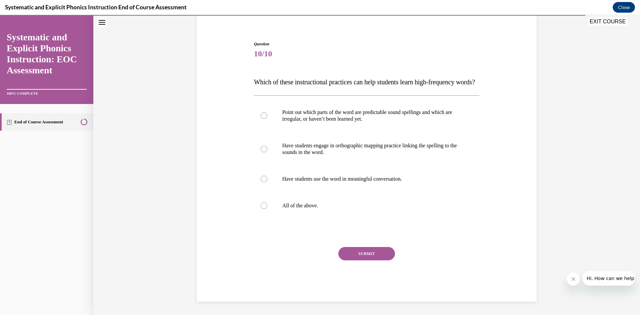
scroll to position [65, 0]
drag, startPoint x: 353, startPoint y: 203, endPoint x: 363, endPoint y: 237, distance: 34.4
click at [353, 203] on p "All of the above." at bounding box center [373, 205] width 181 height 7
click at [369, 257] on button "SUBMIT" at bounding box center [367, 253] width 57 height 13
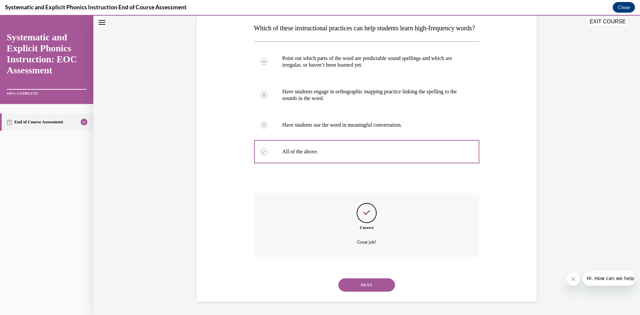
drag, startPoint x: 378, startPoint y: 285, endPoint x: 375, endPoint y: 284, distance: 3.8
click at [379, 283] on button "NEXT" at bounding box center [367, 285] width 57 height 13
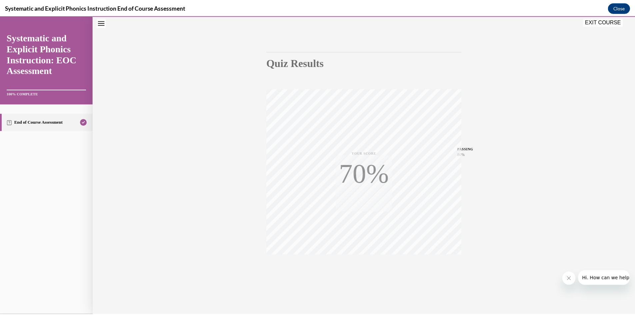
scroll to position [42, 0]
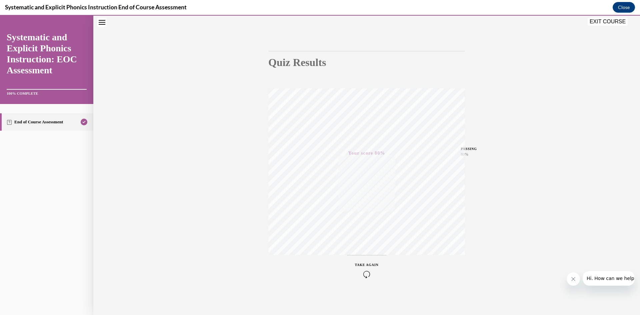
drag, startPoint x: 601, startPoint y: 20, endPoint x: 337, endPoint y: 119, distance: 282.7
click at [601, 20] on button "EXIT COURSE" at bounding box center [608, 22] width 40 height 8
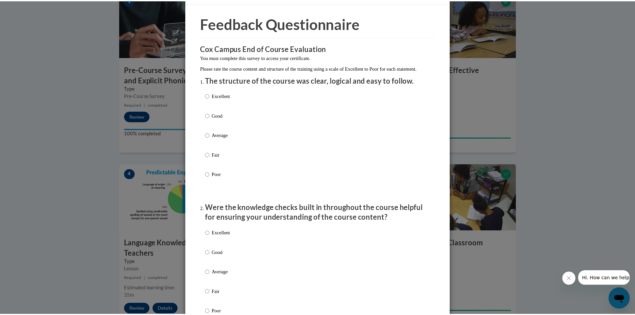
scroll to position [0, 0]
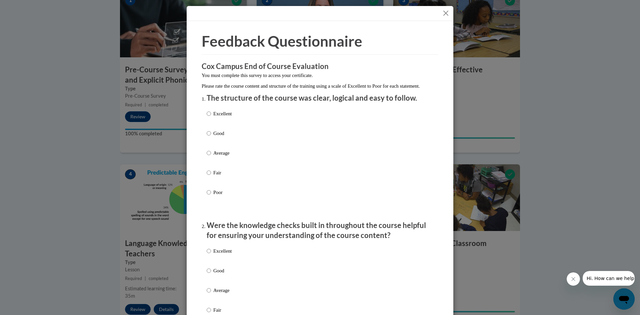
drag, startPoint x: 449, startPoint y: 13, endPoint x: 443, endPoint y: 13, distance: 6.0
click at [444, 13] on div at bounding box center [320, 13] width 267 height 15
click at [443, 13] on button "Close" at bounding box center [446, 13] width 8 height 8
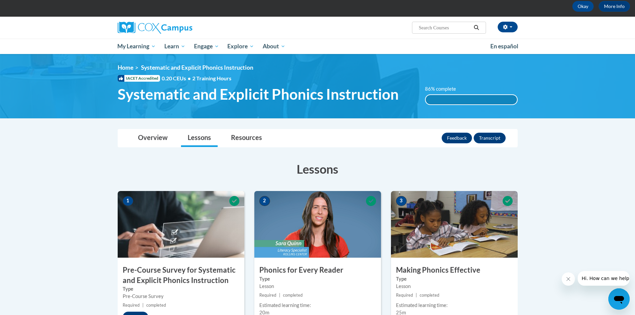
scroll to position [33, 0]
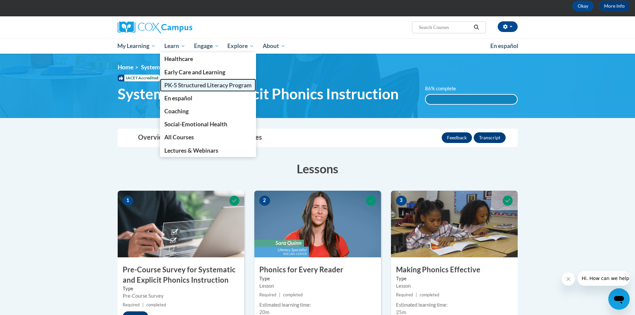
drag, startPoint x: 179, startPoint y: 84, endPoint x: 176, endPoint y: 87, distance: 4.3
click at [180, 83] on span "PK-5 Structured Literacy Program" at bounding box center [207, 85] width 87 height 7
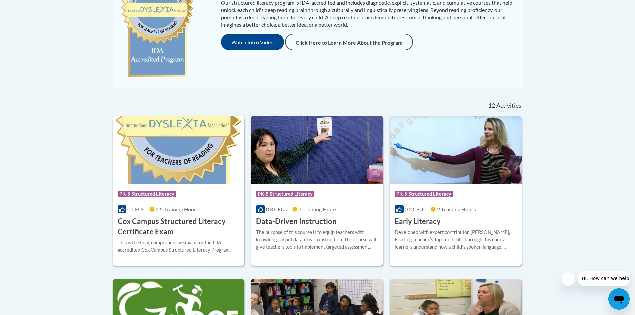
scroll to position [200, 0]
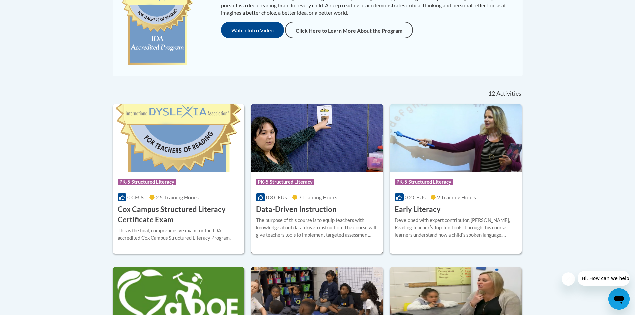
click at [317, 147] on img at bounding box center [317, 138] width 132 height 68
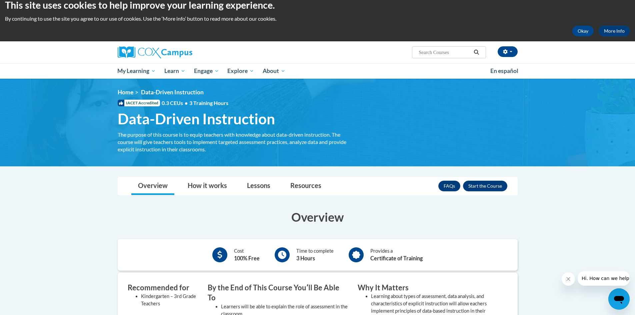
scroll to position [33, 0]
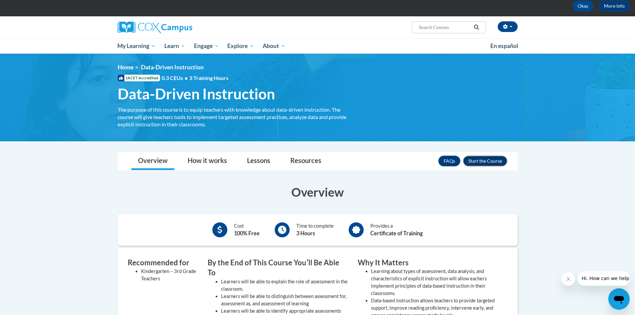
click at [492, 161] on button "Enroll" at bounding box center [485, 161] width 44 height 11
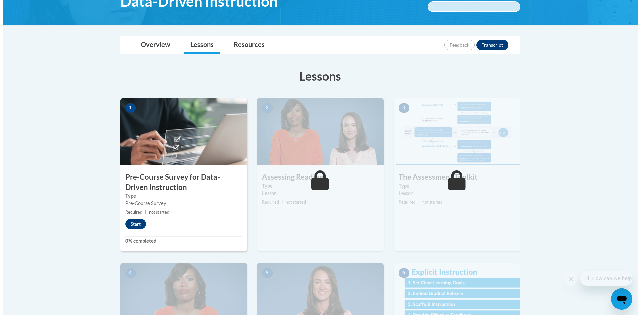
scroll to position [133, 0]
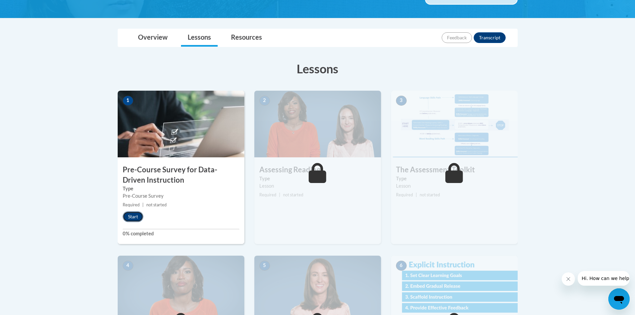
click at [140, 216] on button "Start" at bounding box center [133, 216] width 21 height 11
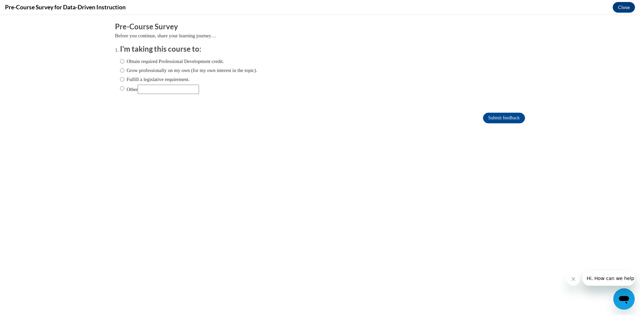
scroll to position [0, 0]
click at [156, 61] on label "Obtain required Professional Development credit." at bounding box center [172, 61] width 104 height 7
click at [124, 61] on input "Obtain required Professional Development credit." at bounding box center [122, 61] width 4 height 7
radio input "true"
click at [510, 116] on input "Submit feedback" at bounding box center [504, 118] width 42 height 11
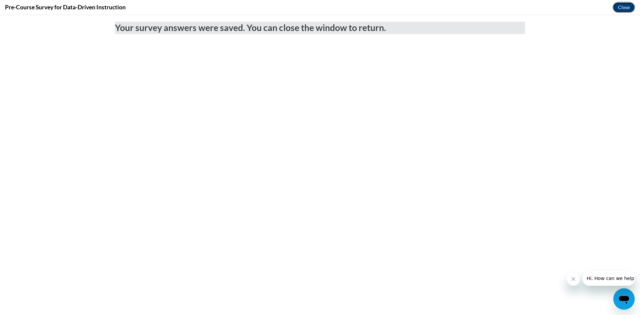
click at [623, 8] on button "Close" at bounding box center [624, 7] width 22 height 11
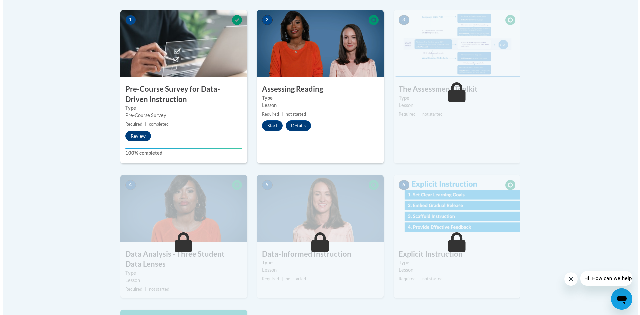
scroll to position [202, 0]
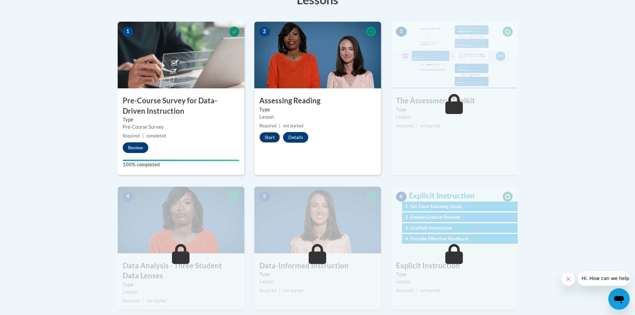
click at [269, 139] on button "Start" at bounding box center [270, 137] width 21 height 11
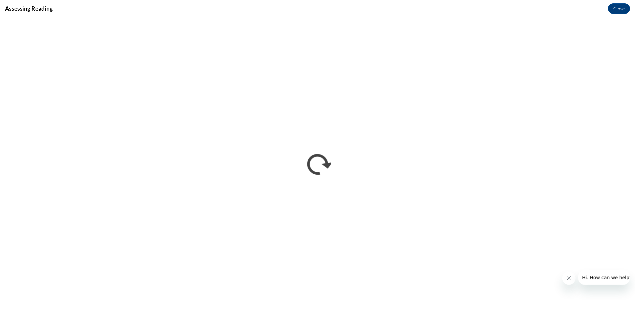
scroll to position [0, 0]
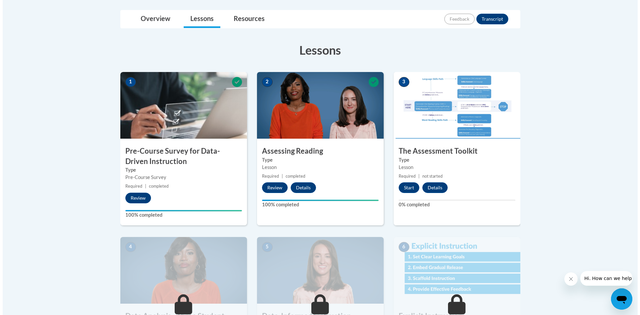
scroll to position [153, 0]
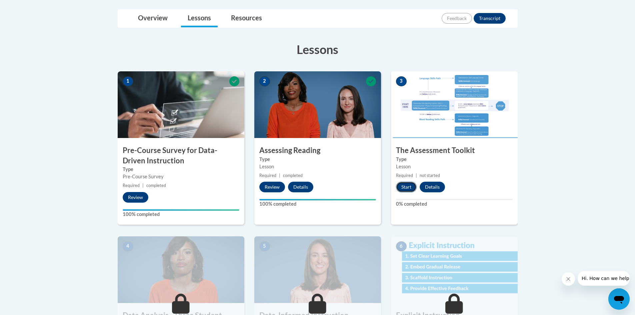
click at [411, 190] on button "Start" at bounding box center [406, 187] width 21 height 11
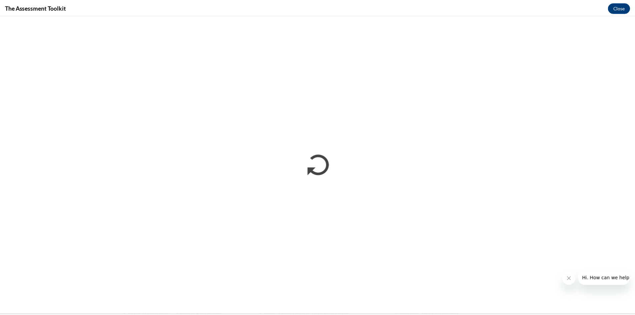
scroll to position [0, 0]
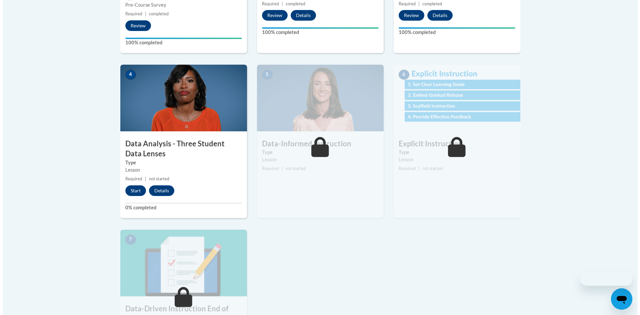
scroll to position [328, 0]
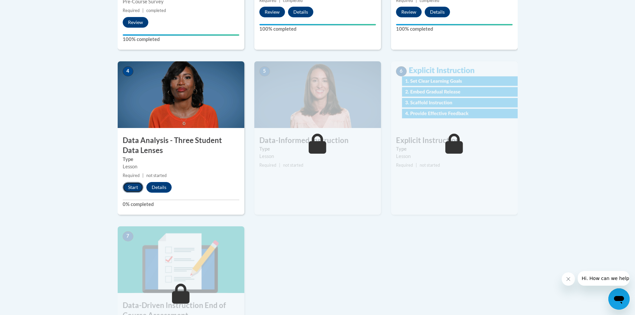
click at [131, 185] on button "Start" at bounding box center [133, 187] width 21 height 11
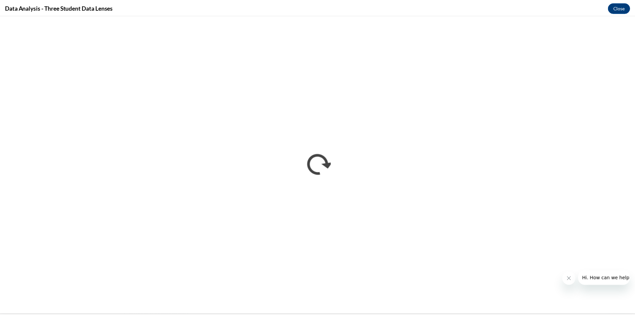
scroll to position [0, 0]
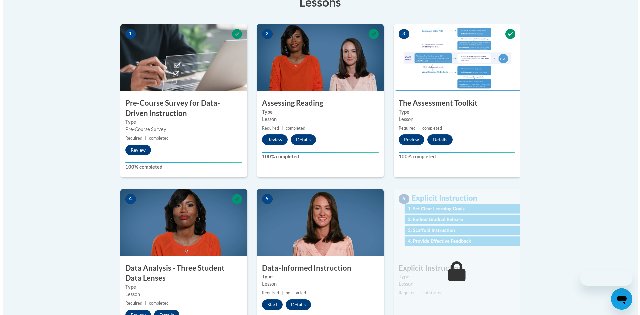
scroll to position [367, 0]
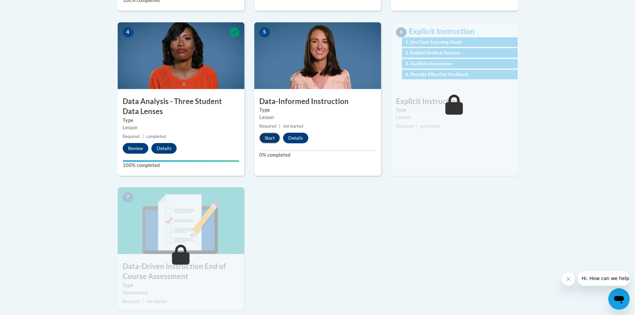
click at [271, 137] on button "Start" at bounding box center [270, 138] width 21 height 11
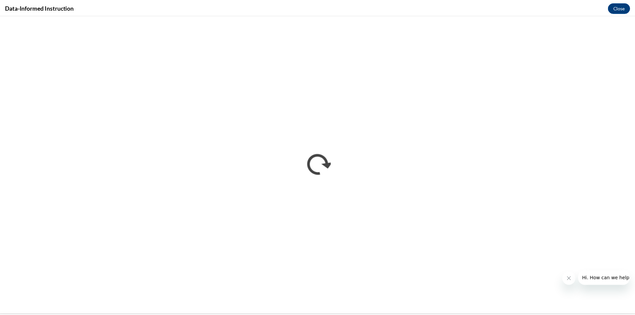
scroll to position [0, 0]
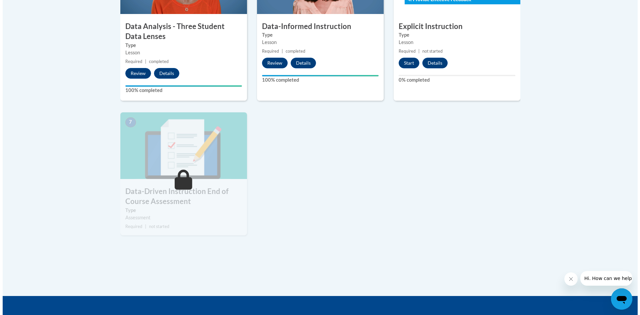
scroll to position [400, 0]
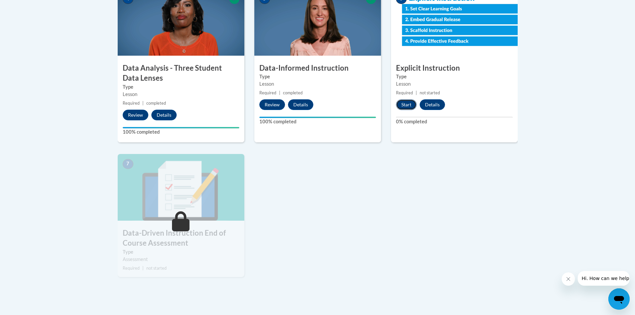
click at [407, 110] on button "Start" at bounding box center [406, 104] width 21 height 11
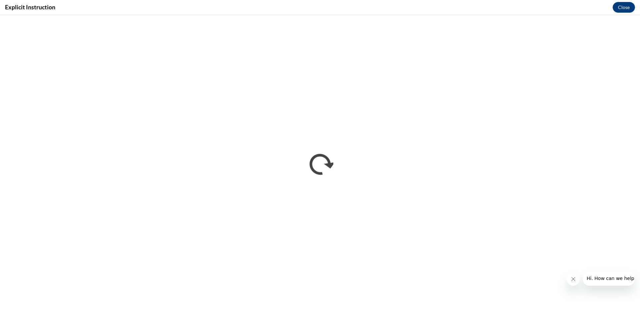
scroll to position [0, 0]
